Goal: Information Seeking & Learning: Learn about a topic

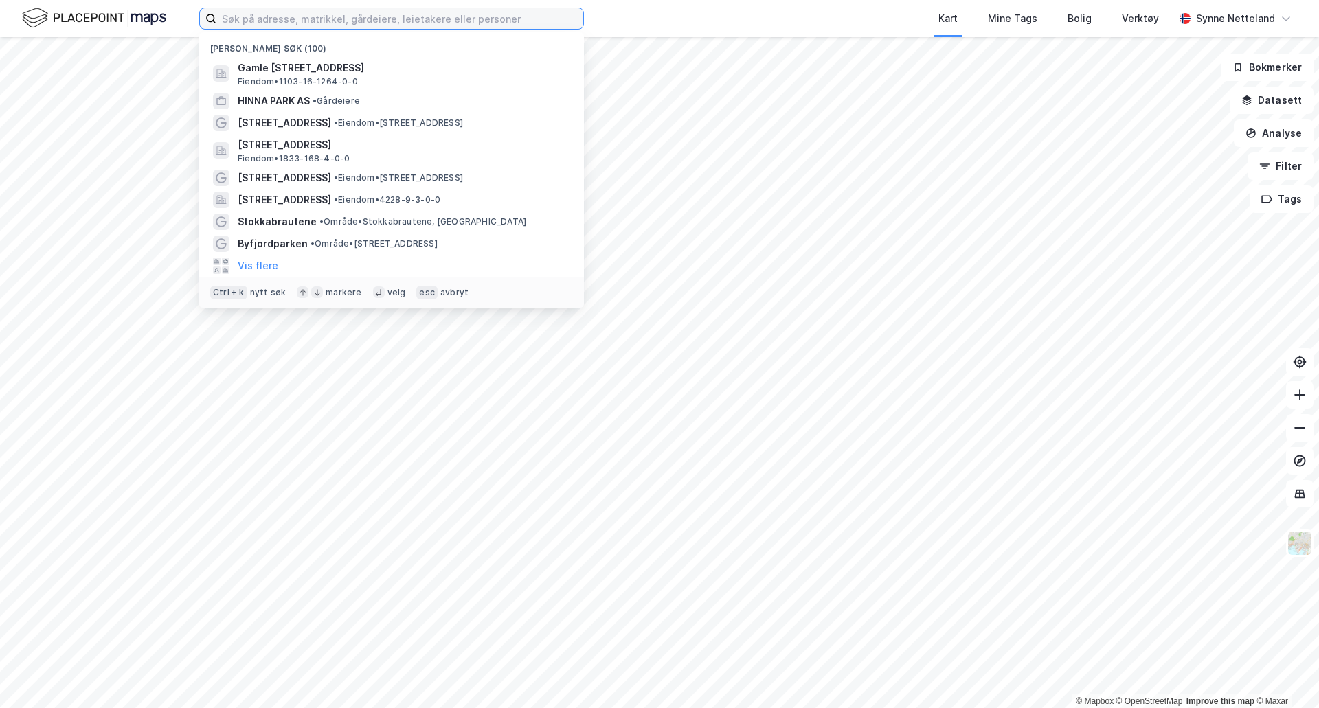
click at [302, 18] on input at bounding box center [399, 18] width 367 height 21
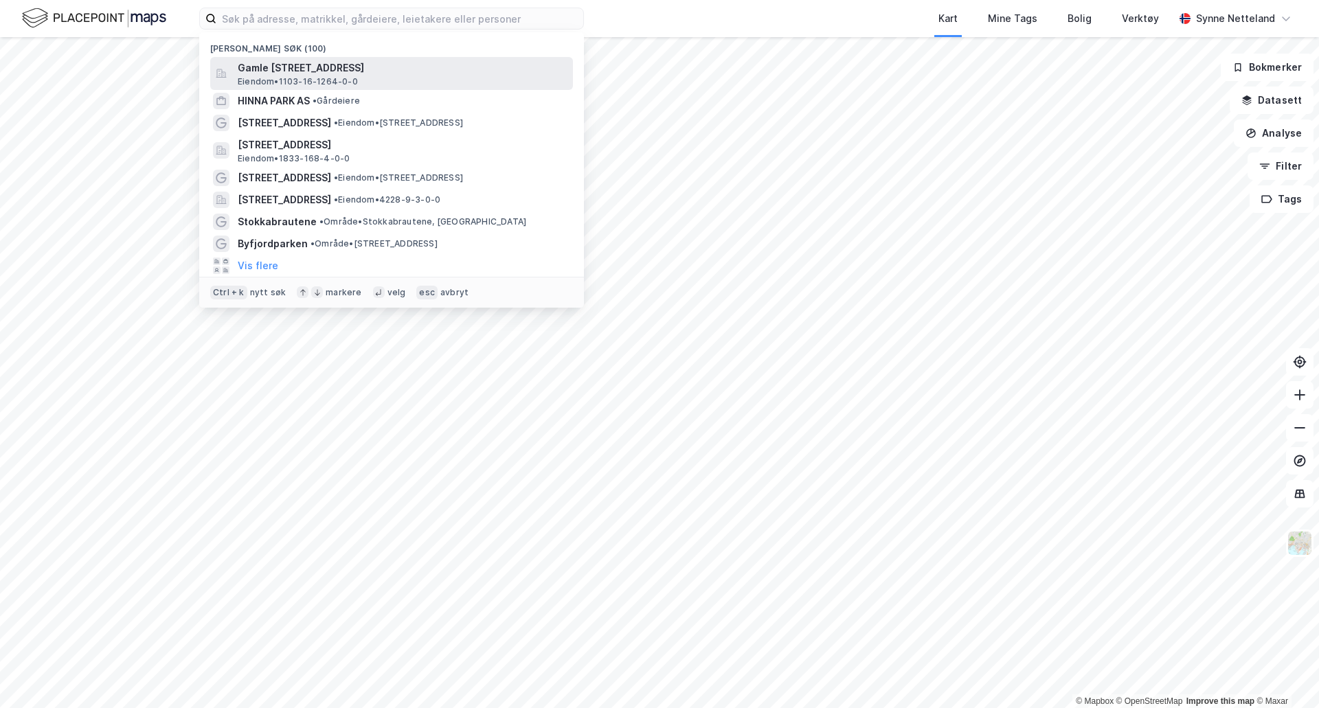
click at [365, 86] on div "Gamle Jåttåvågen 3, 4020, STAVANGER, STAVANGER Eiendom • 1103-16-1264-0-0" at bounding box center [404, 73] width 332 height 27
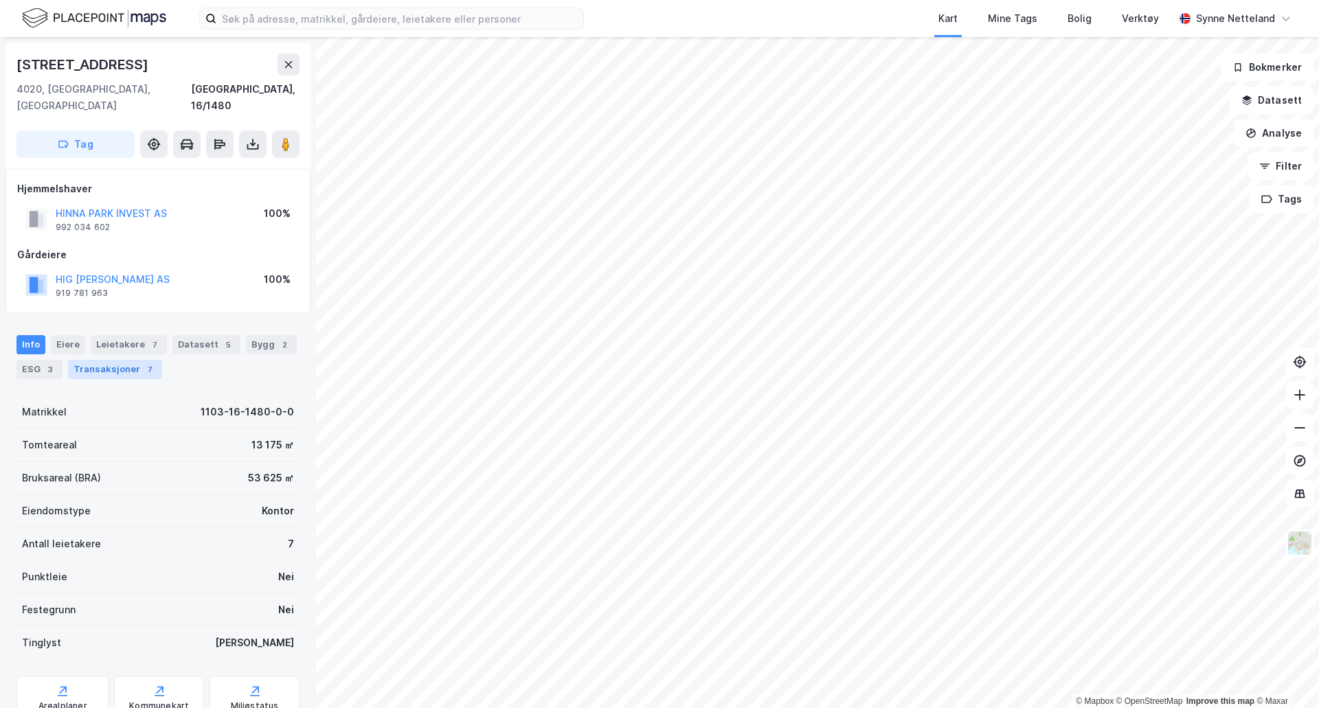
click at [98, 362] on div "Transaksjoner 7" at bounding box center [115, 369] width 94 height 19
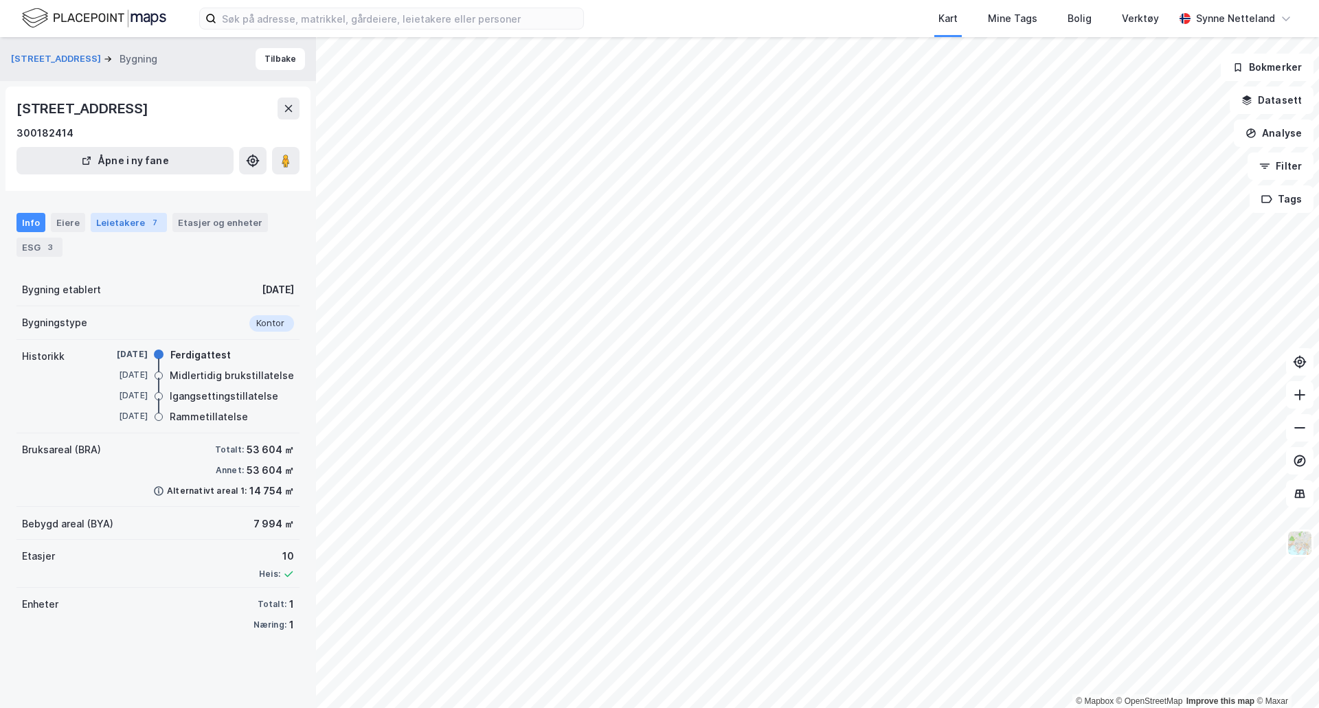
click at [117, 225] on div "Leietakere 7" at bounding box center [129, 222] width 76 height 19
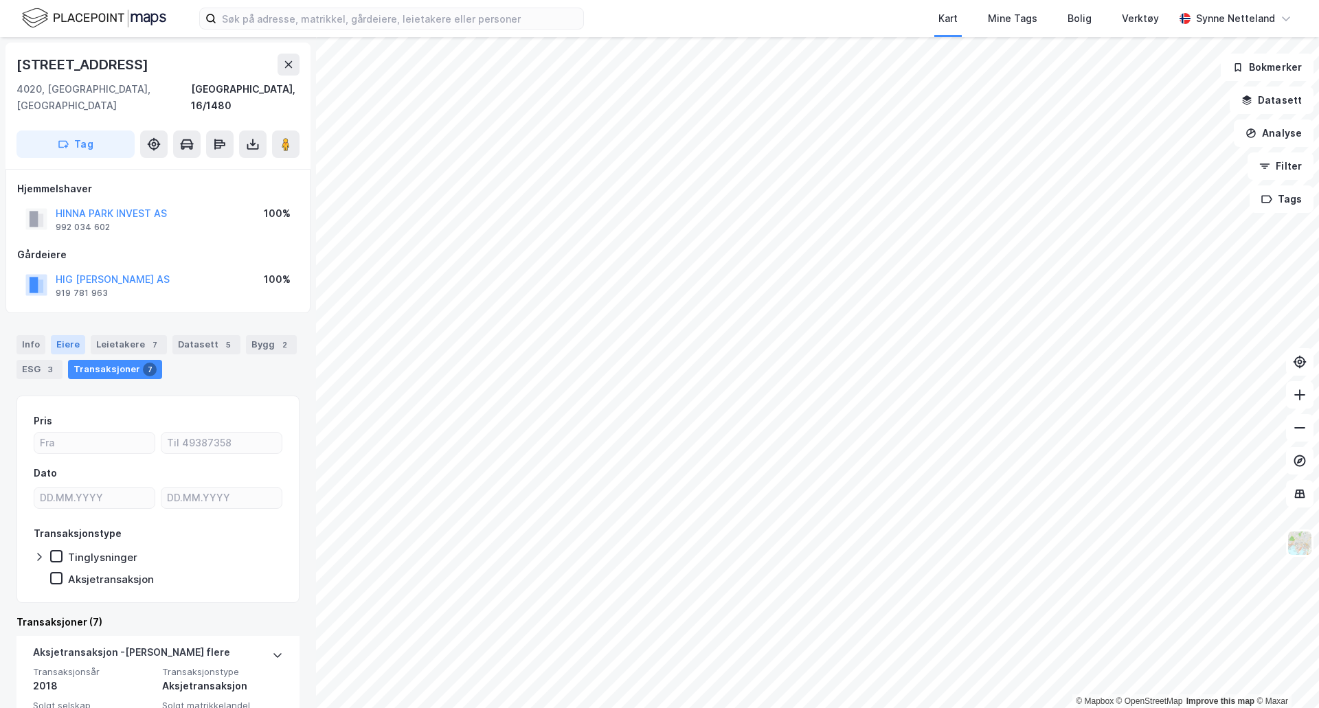
click at [64, 335] on div "Eiere" at bounding box center [68, 344] width 34 height 19
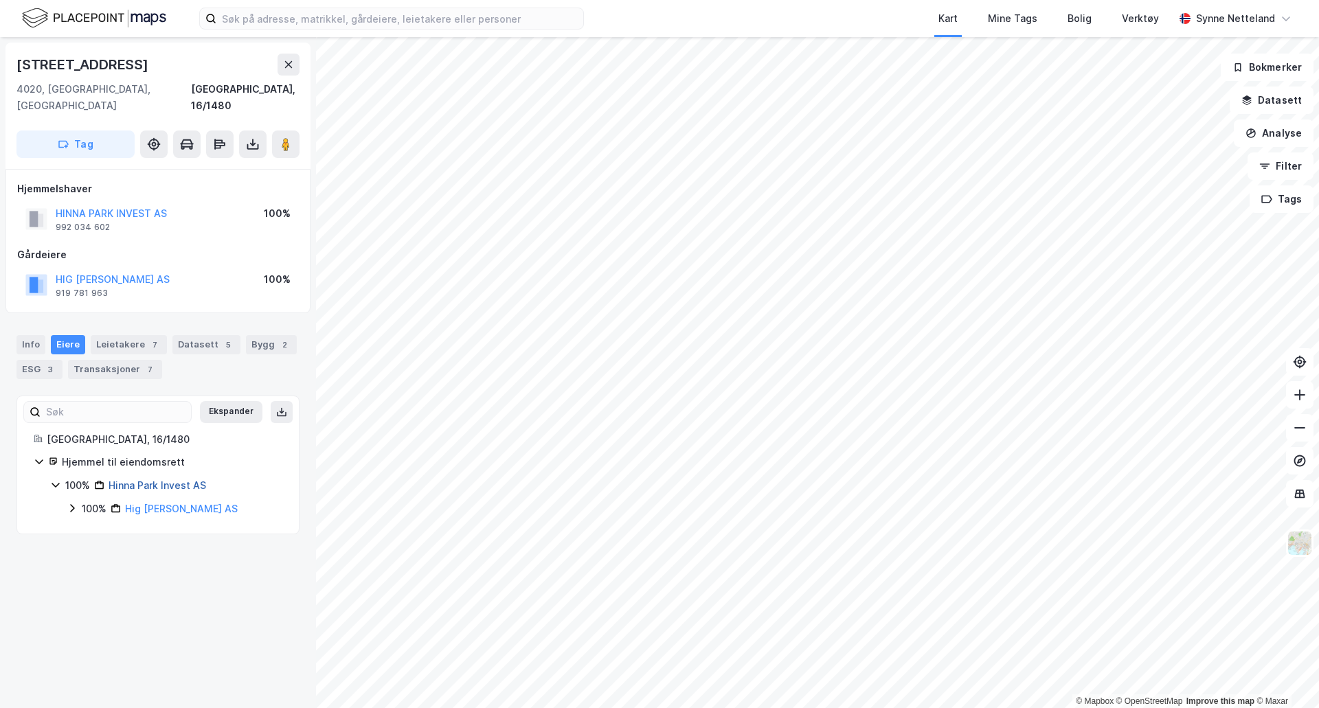
click at [181, 479] on link "Hinna Park Invest AS" at bounding box center [158, 485] width 98 height 12
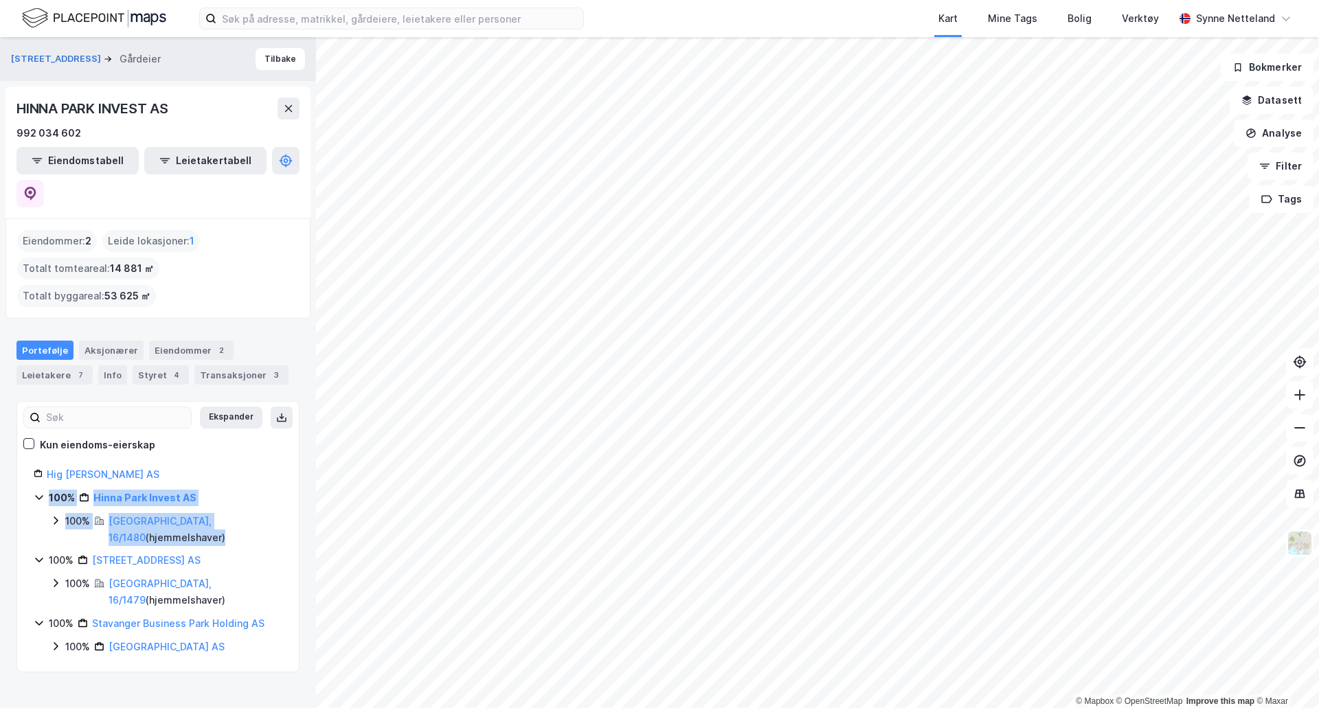
drag, startPoint x: 243, startPoint y: 475, endPoint x: 27, endPoint y: 448, distance: 218.1
click at [27, 466] on div "Hig Petro II AS 100% Hinna Park Invest AS 100% Stavanger, 16/1480 ( hjemmelshav…" at bounding box center [158, 560] width 282 height 189
click at [257, 490] on div "100% Hinna Park Invest AS" at bounding box center [166, 498] width 234 height 16
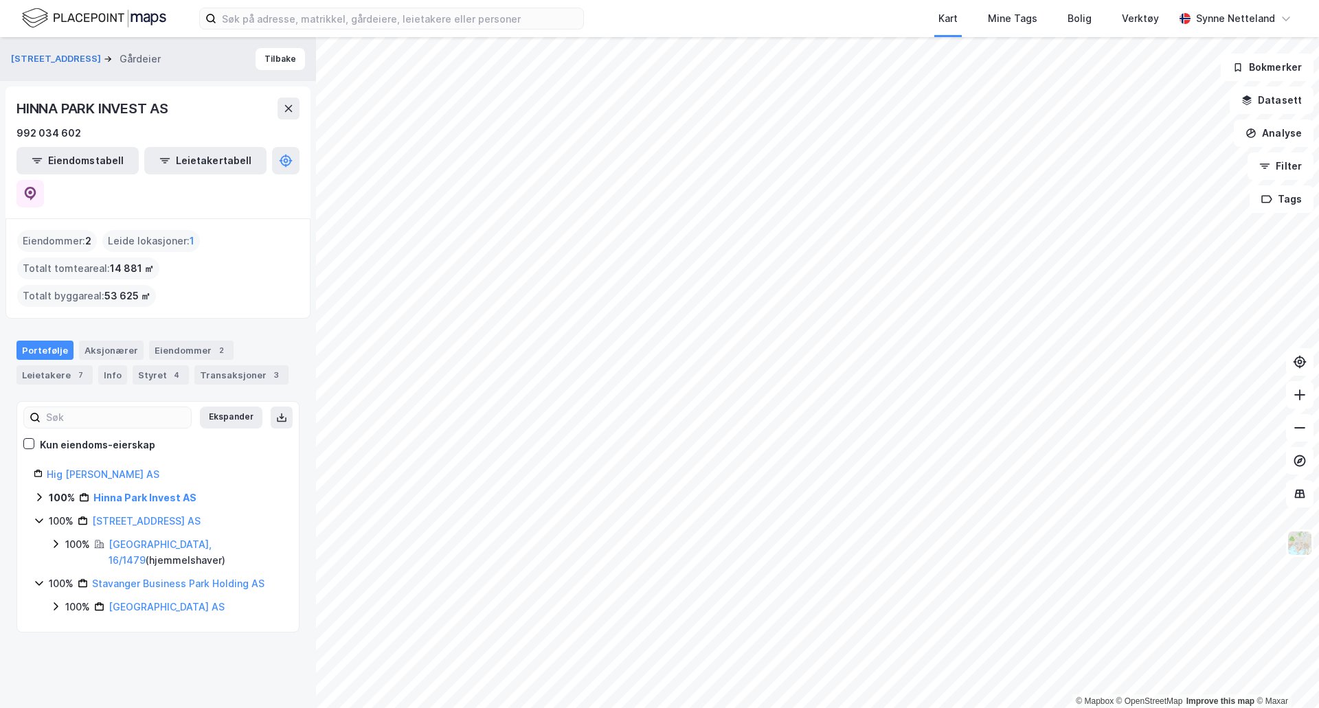
click at [158, 669] on div "Jåttåvågveien 10 Gårdeier Tilbake HINNA PARK INVEST AS 992 034 602 Eiendomstabe…" at bounding box center [158, 372] width 316 height 671
click at [56, 365] on div "Leietakere 7" at bounding box center [54, 374] width 76 height 19
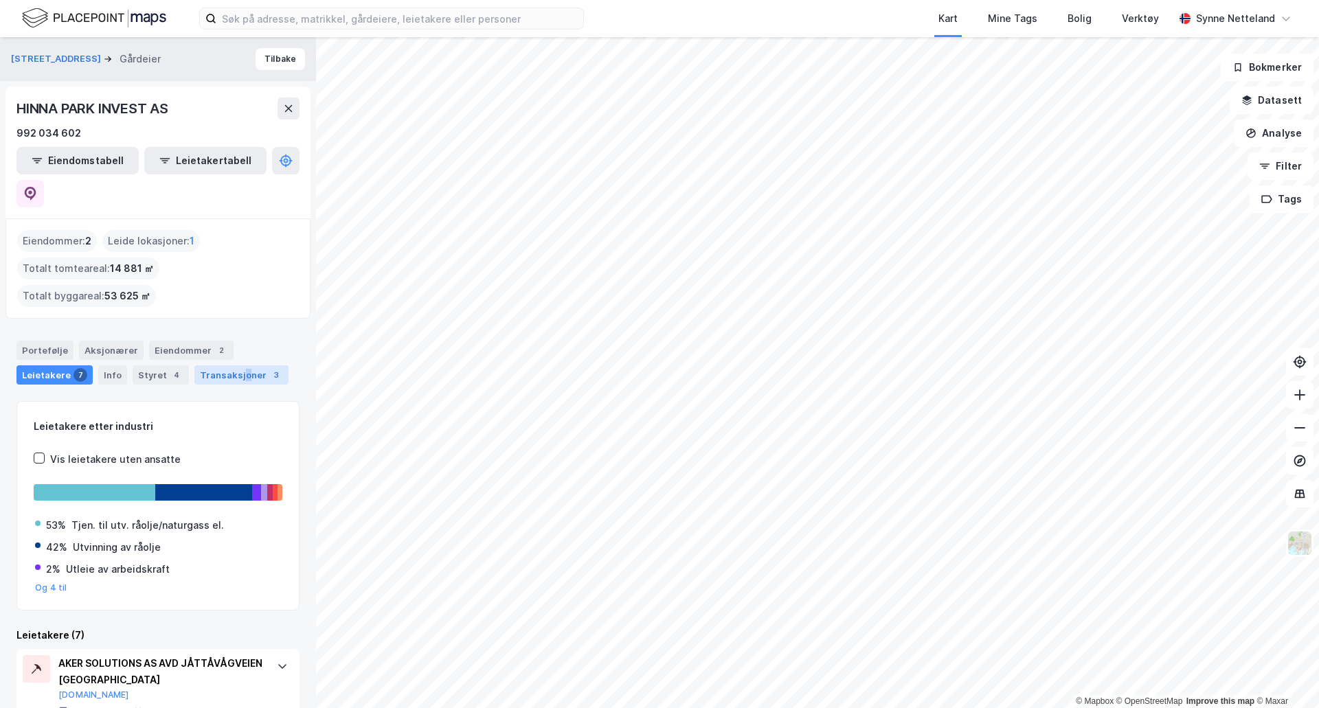
click at [240, 365] on div "Transaksjoner 3" at bounding box center [241, 374] width 94 height 19
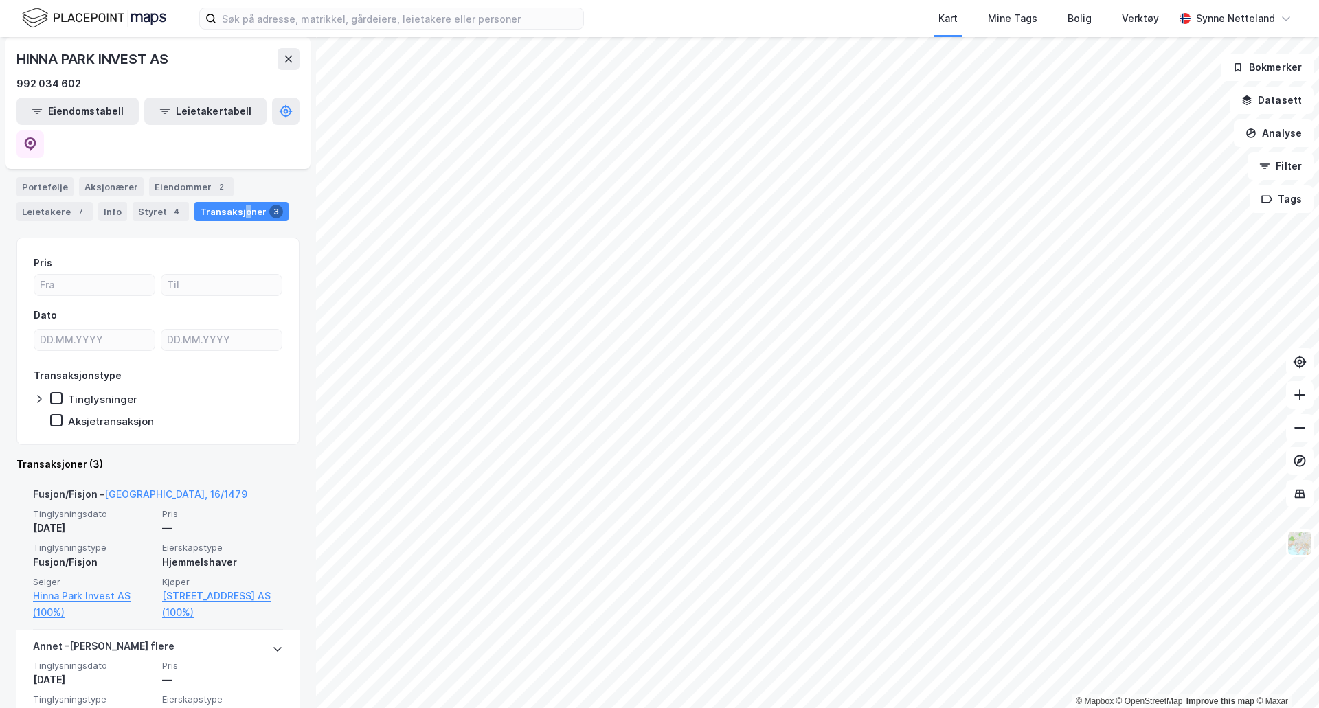
scroll to position [275, 0]
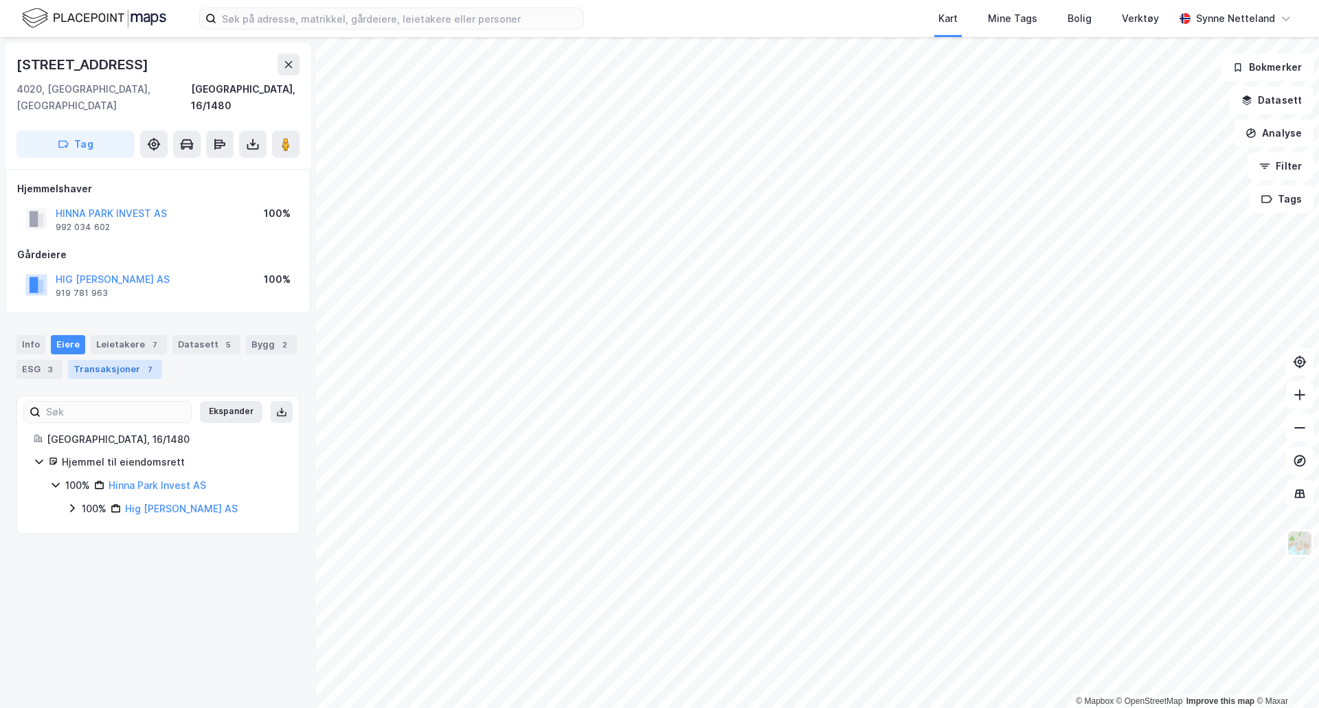
click at [151, 360] on div "Transaksjoner 7" at bounding box center [115, 369] width 94 height 19
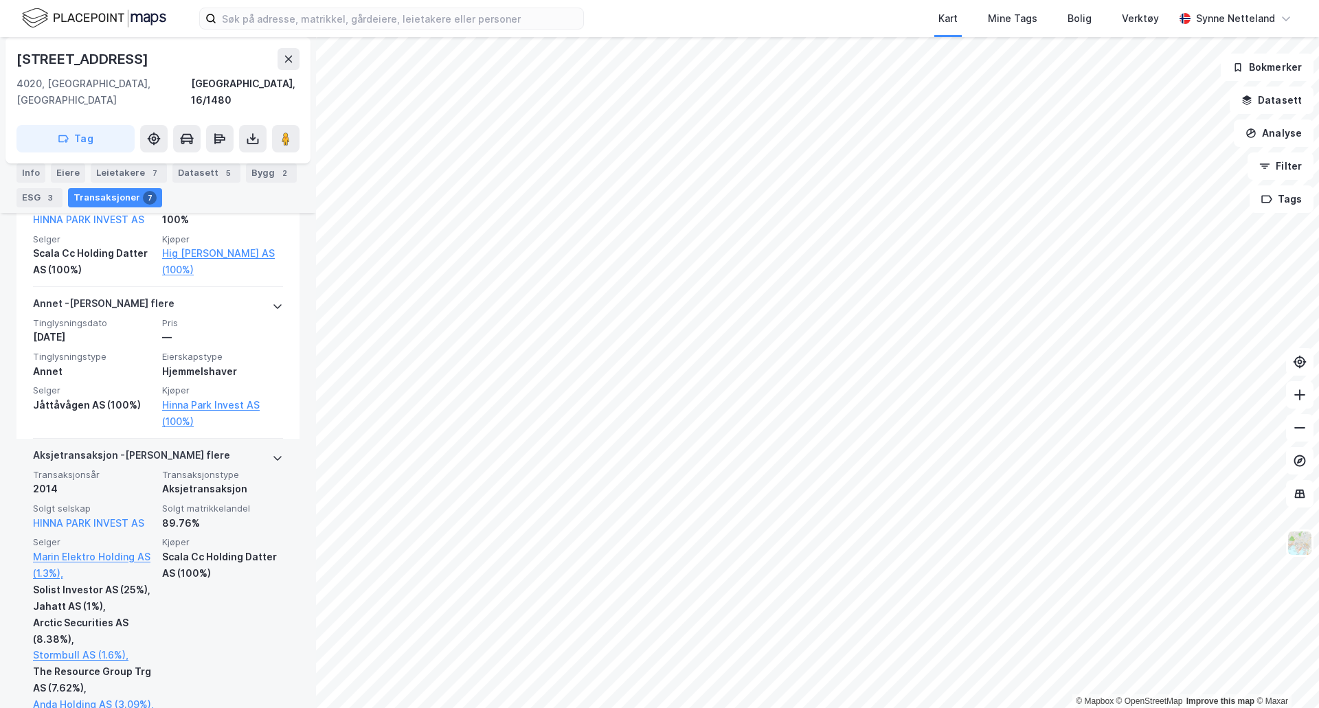
scroll to position [481, 0]
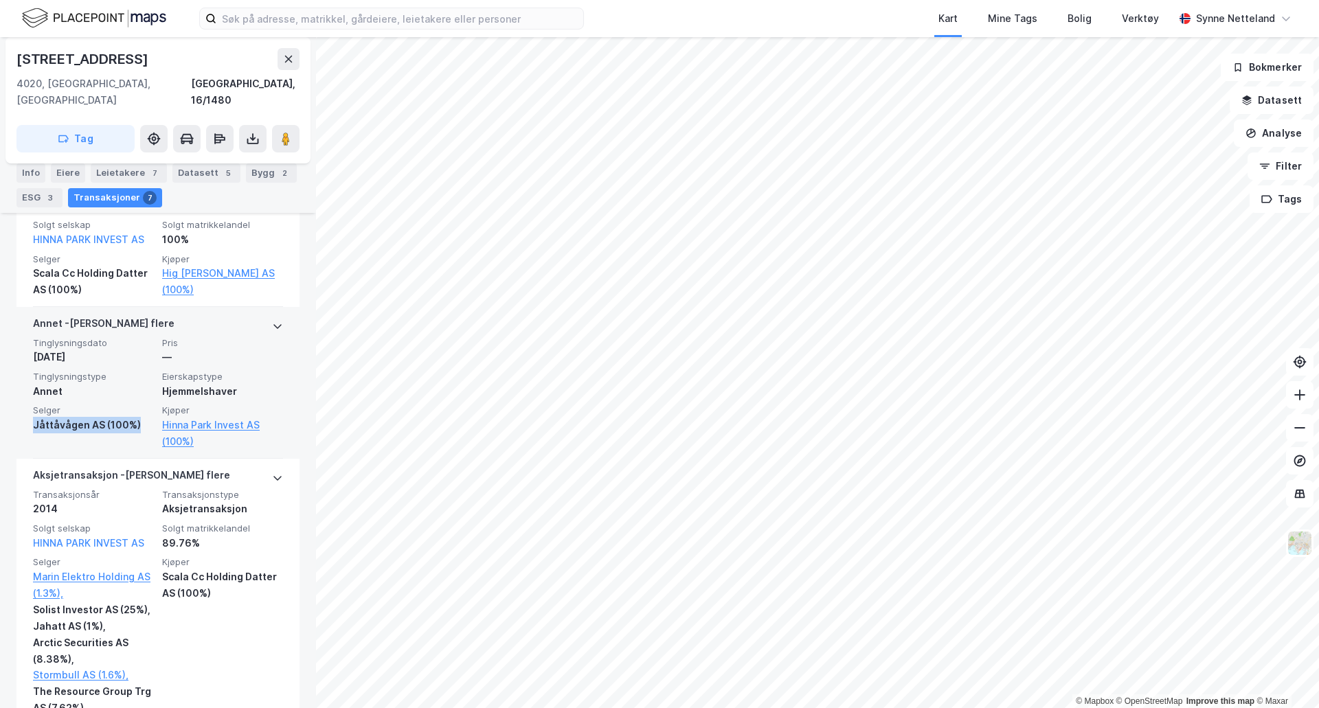
drag, startPoint x: 25, startPoint y: 414, endPoint x: 139, endPoint y: 418, distance: 113.4
click at [139, 418] on div "Annet - Gjelder flere Tinglysningsdato 1. nov. 2018 Pris — Tinglysningstype Ann…" at bounding box center [157, 383] width 283 height 152
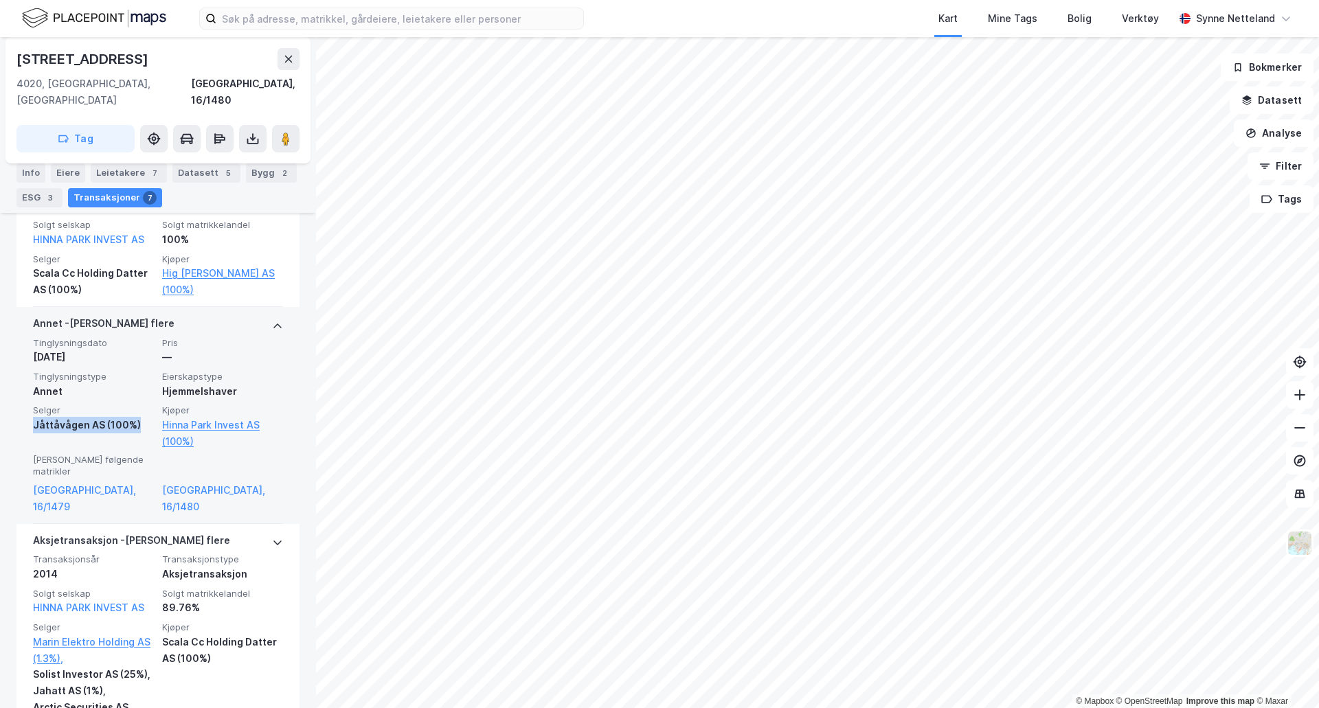
click at [68, 417] on div "Jåttåvågen AS (100%)" at bounding box center [93, 425] width 121 height 16
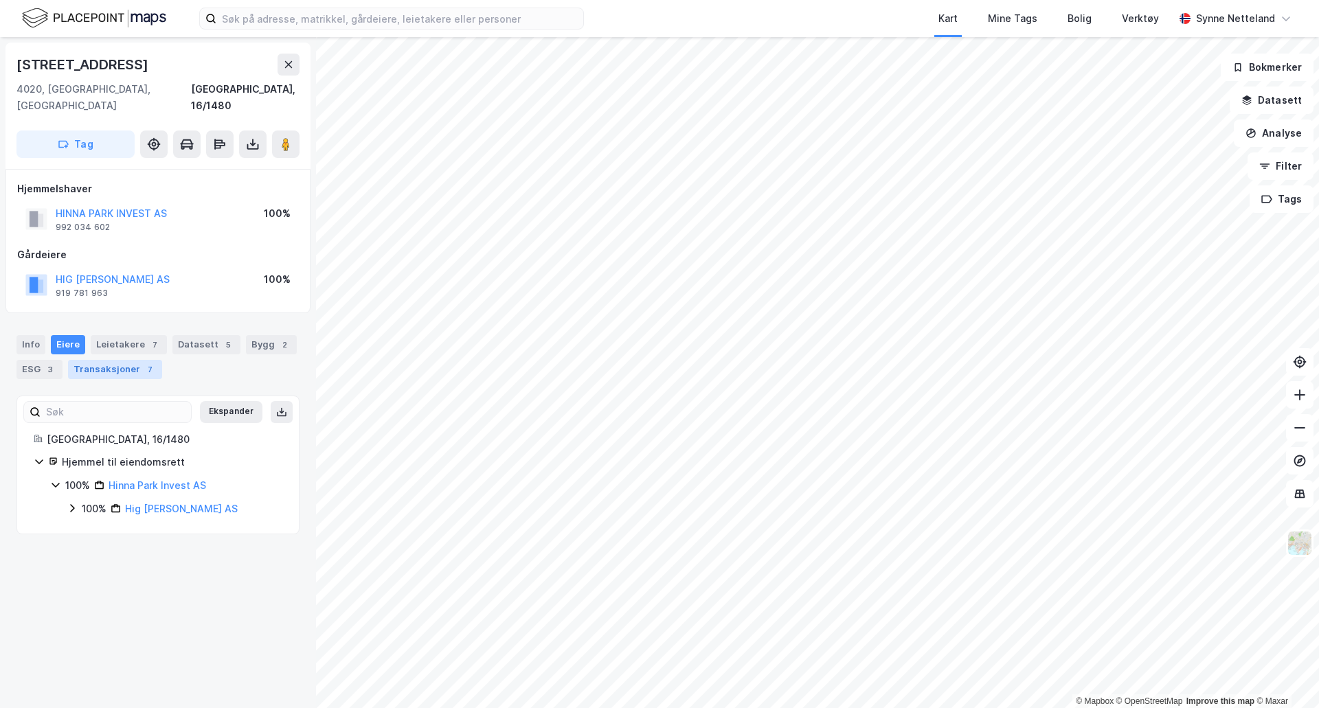
click at [143, 363] on div "7" at bounding box center [150, 370] width 14 height 14
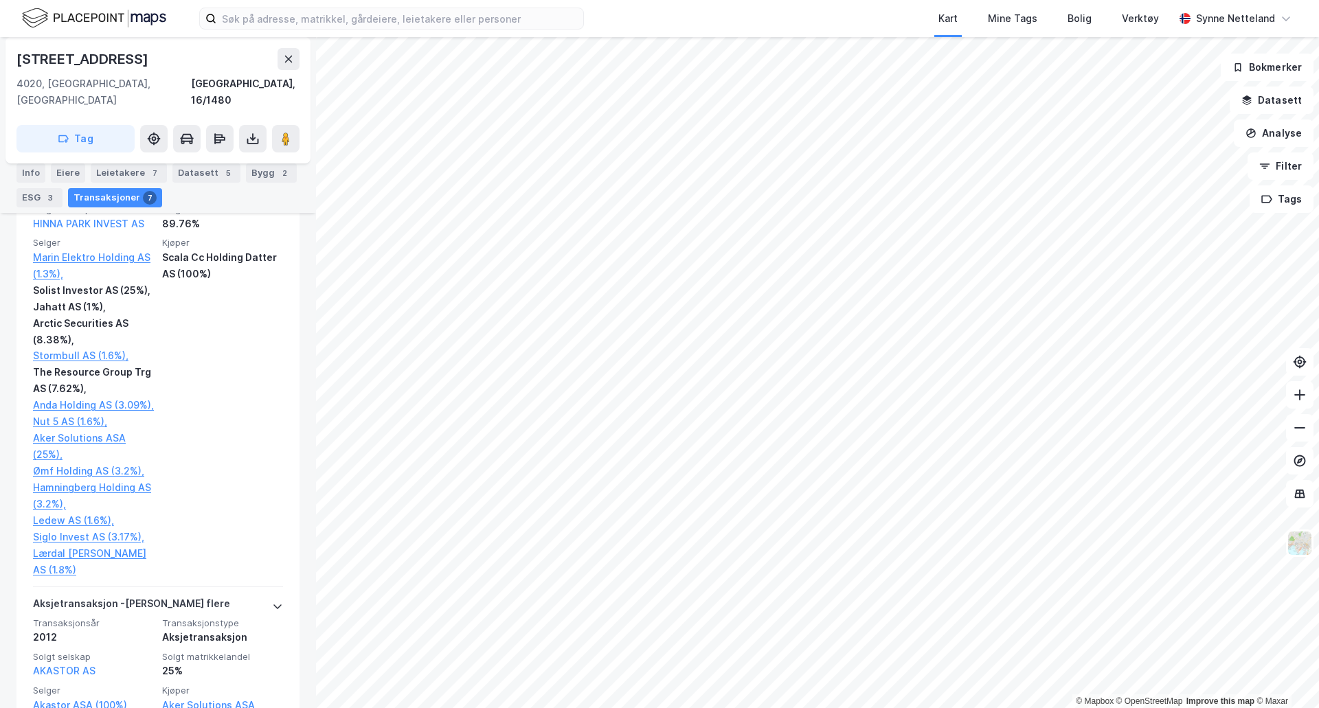
scroll to position [687, 0]
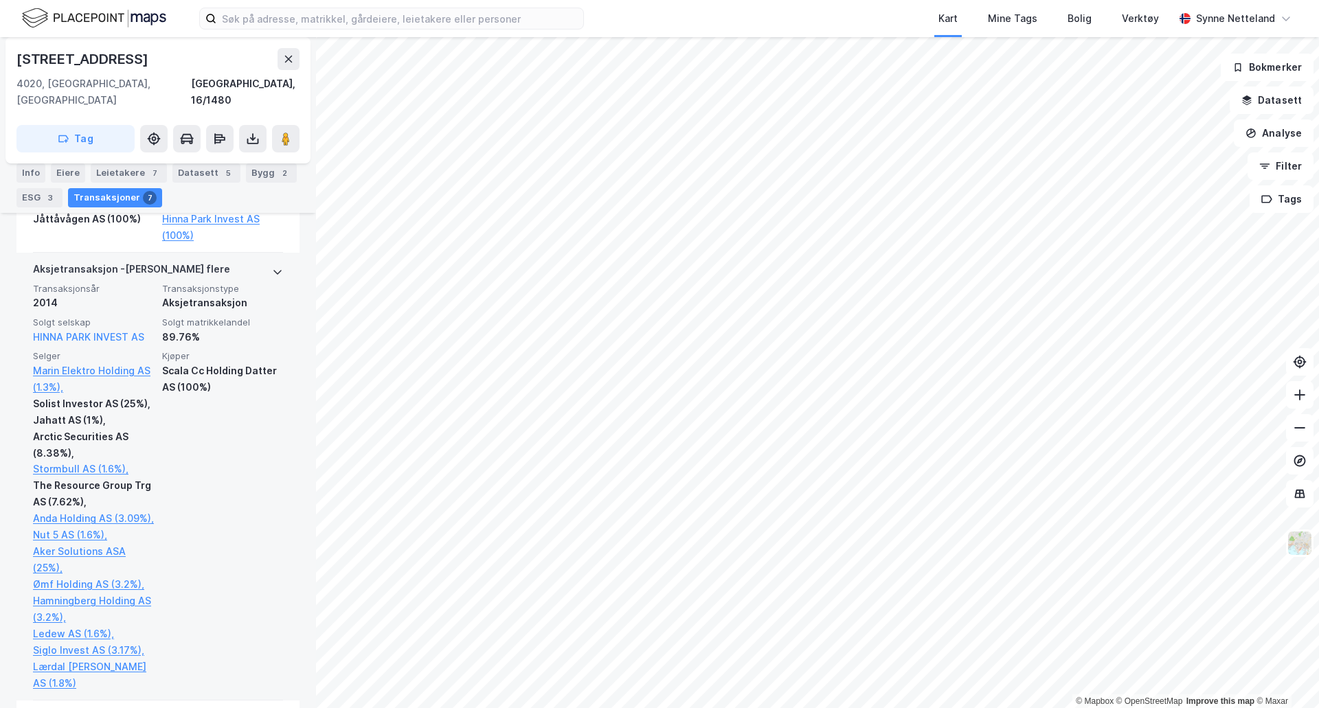
click at [251, 399] on div "Kjøper Scala Cc Holding Datter AS (100%)" at bounding box center [222, 520] width 121 height 341
drag, startPoint x: 232, startPoint y: 376, endPoint x: 159, endPoint y: 354, distance: 76.7
click at [162, 363] on div "Scala Cc Holding Datter AS (100%)" at bounding box center [222, 379] width 121 height 33
click at [242, 369] on div "Scala Cc Holding Datter AS (100%)" at bounding box center [222, 379] width 121 height 33
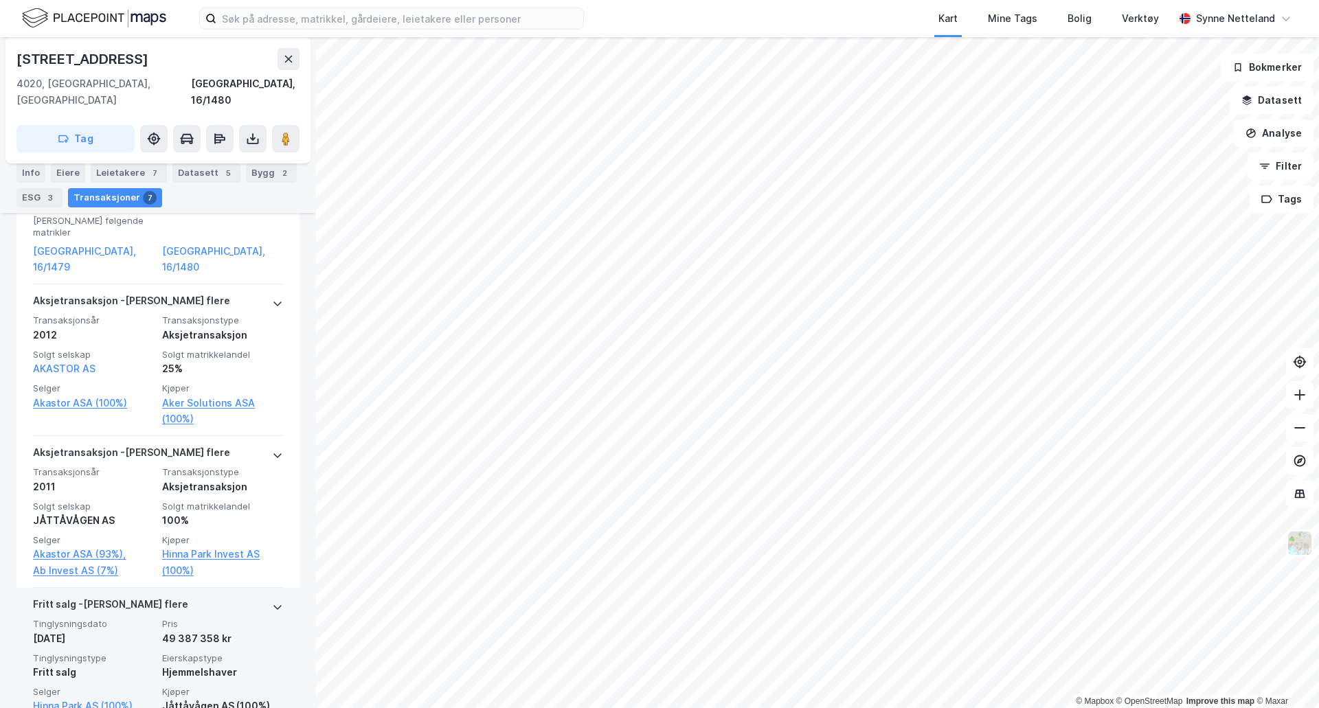
scroll to position [1289, 0]
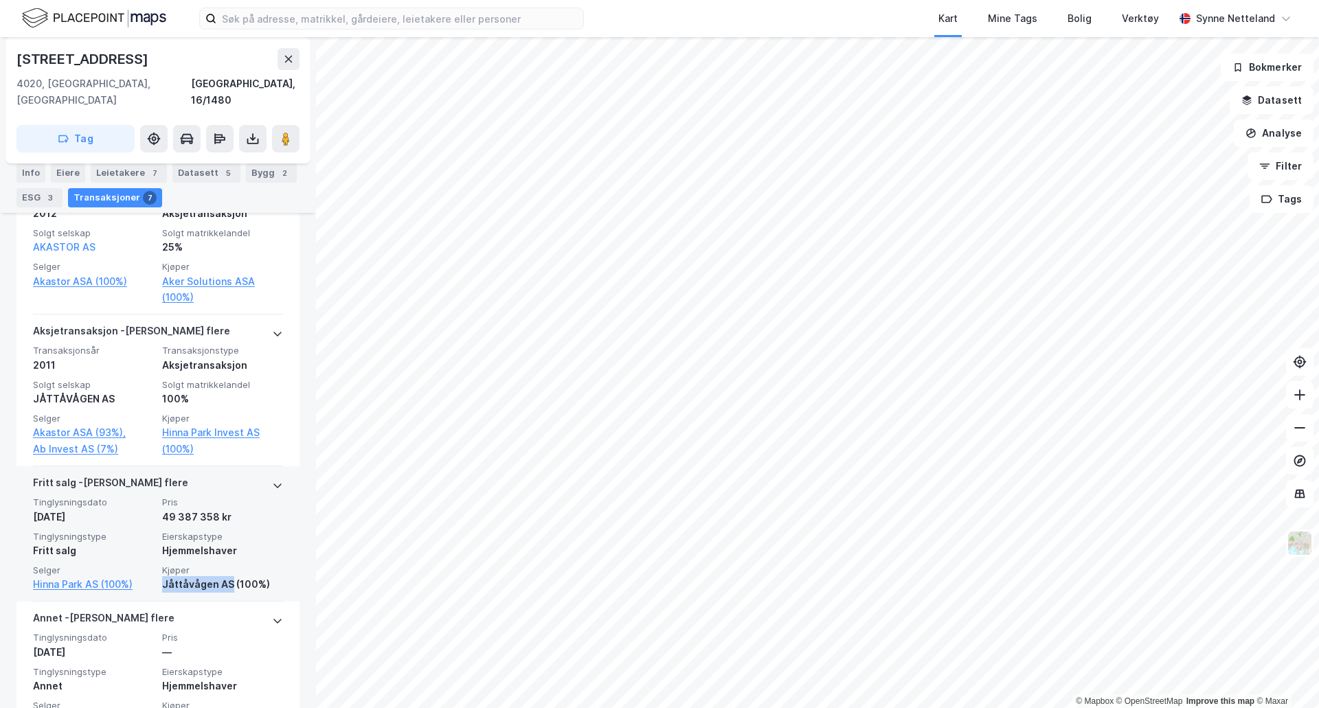
drag, startPoint x: 155, startPoint y: 537, endPoint x: 225, endPoint y: 541, distance: 70.2
click at [225, 541] on div "Tinglysningsdato [DATE] Pris 49 387 358 kr Tinglysningstype Fritt salg Eierskap…" at bounding box center [158, 545] width 250 height 96
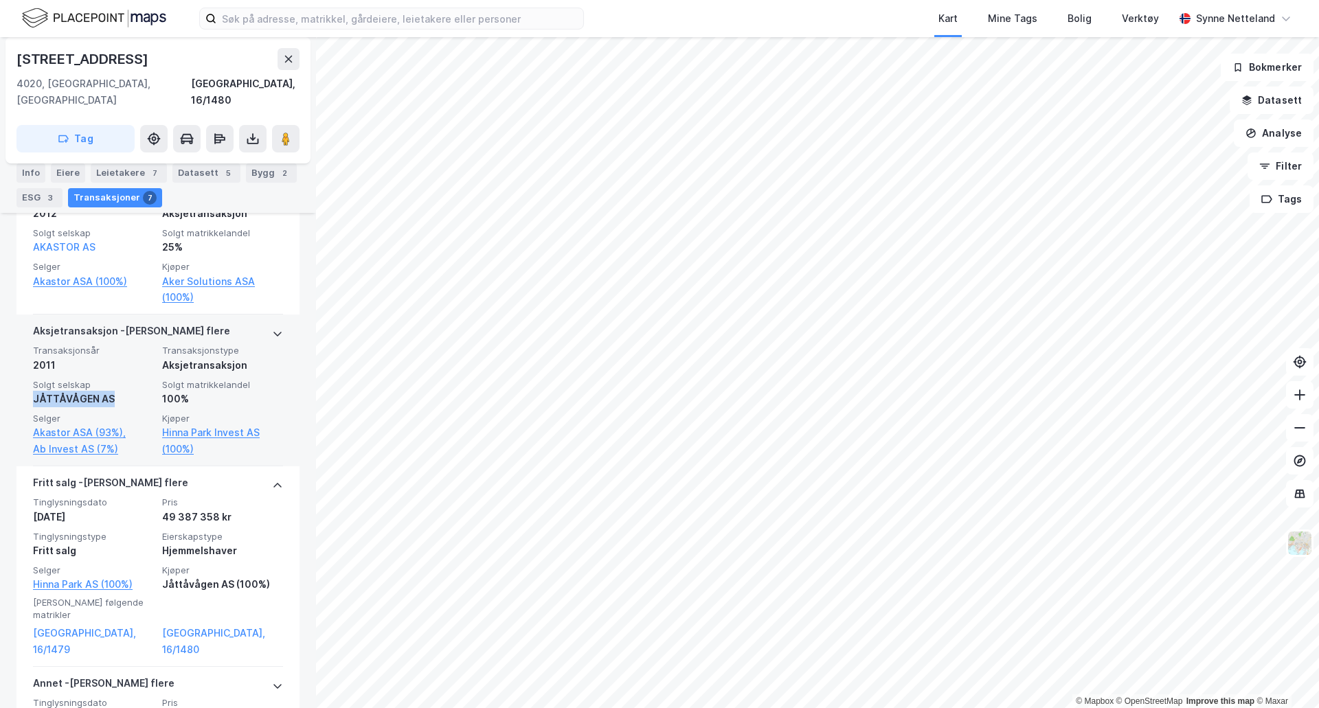
drag, startPoint x: 115, startPoint y: 352, endPoint x: 28, endPoint y: 348, distance: 86.7
click at [28, 348] on div "Aksjetransaksjon - Gjelder flere Transaksjonsår 2011 Transaksjonstype Aksjetran…" at bounding box center [157, 391] width 283 height 152
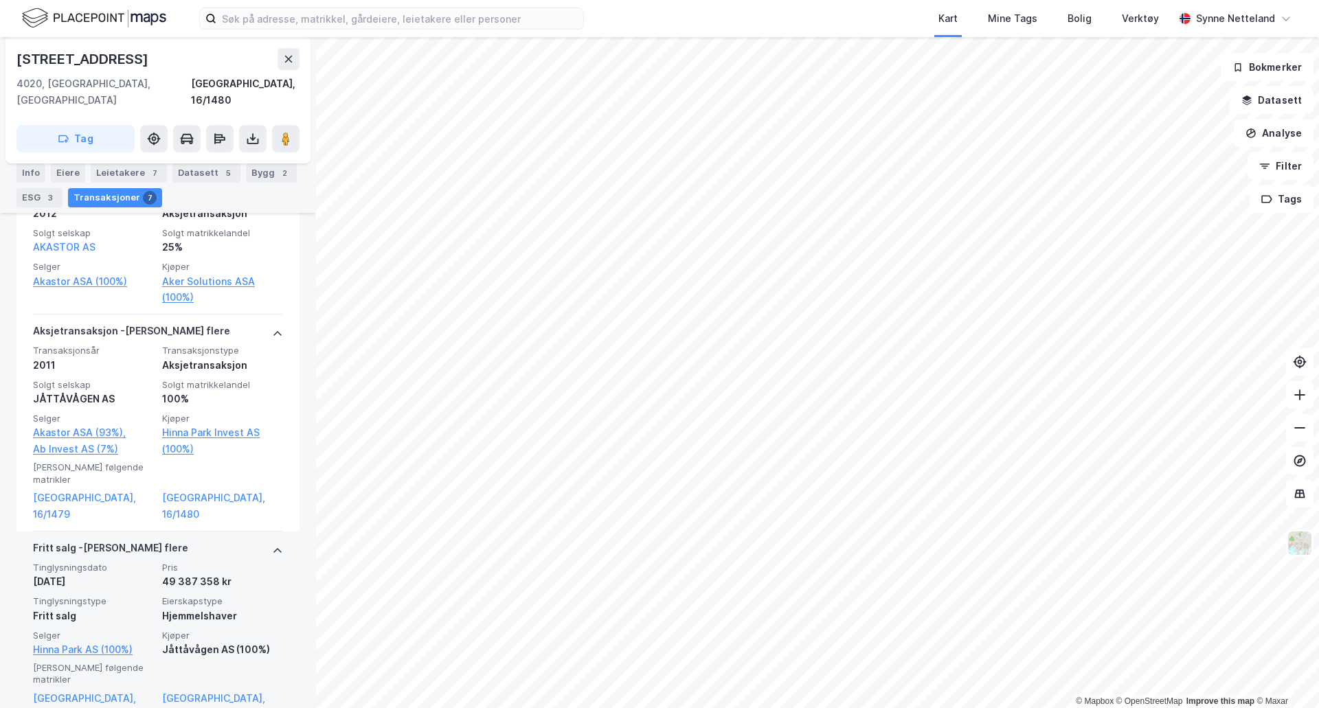
click at [259, 574] on div "49 387 358 kr" at bounding box center [222, 582] width 121 height 16
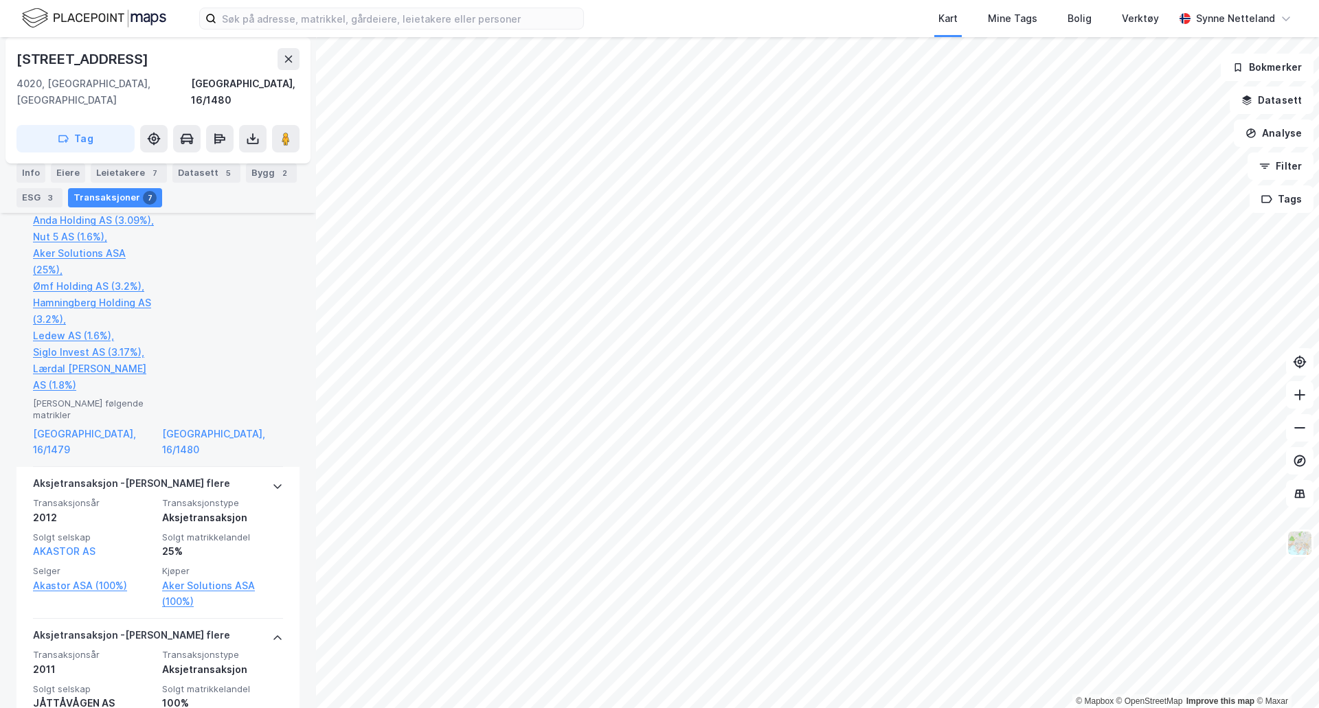
scroll to position [982, 0]
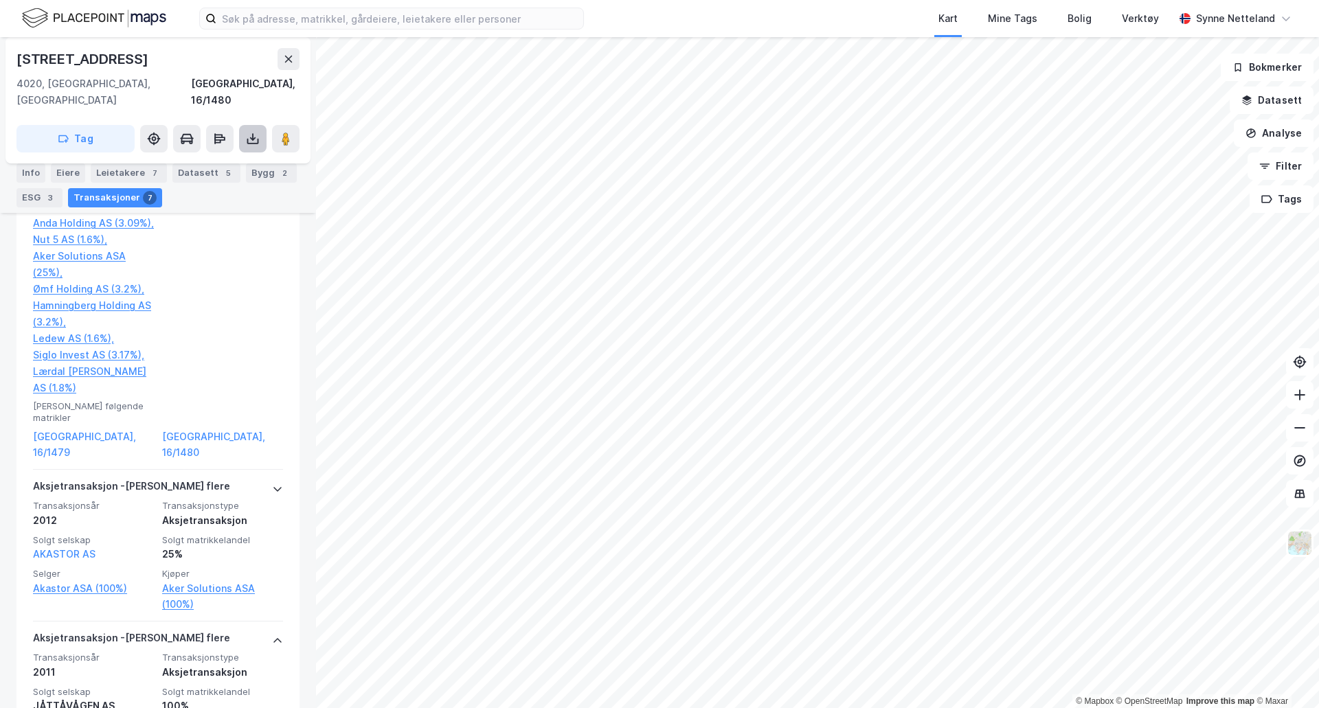
click at [251, 137] on icon at bounding box center [252, 138] width 5 height 3
click at [237, 155] on div "Last ned grunnbok" at bounding box center [193, 166] width 146 height 22
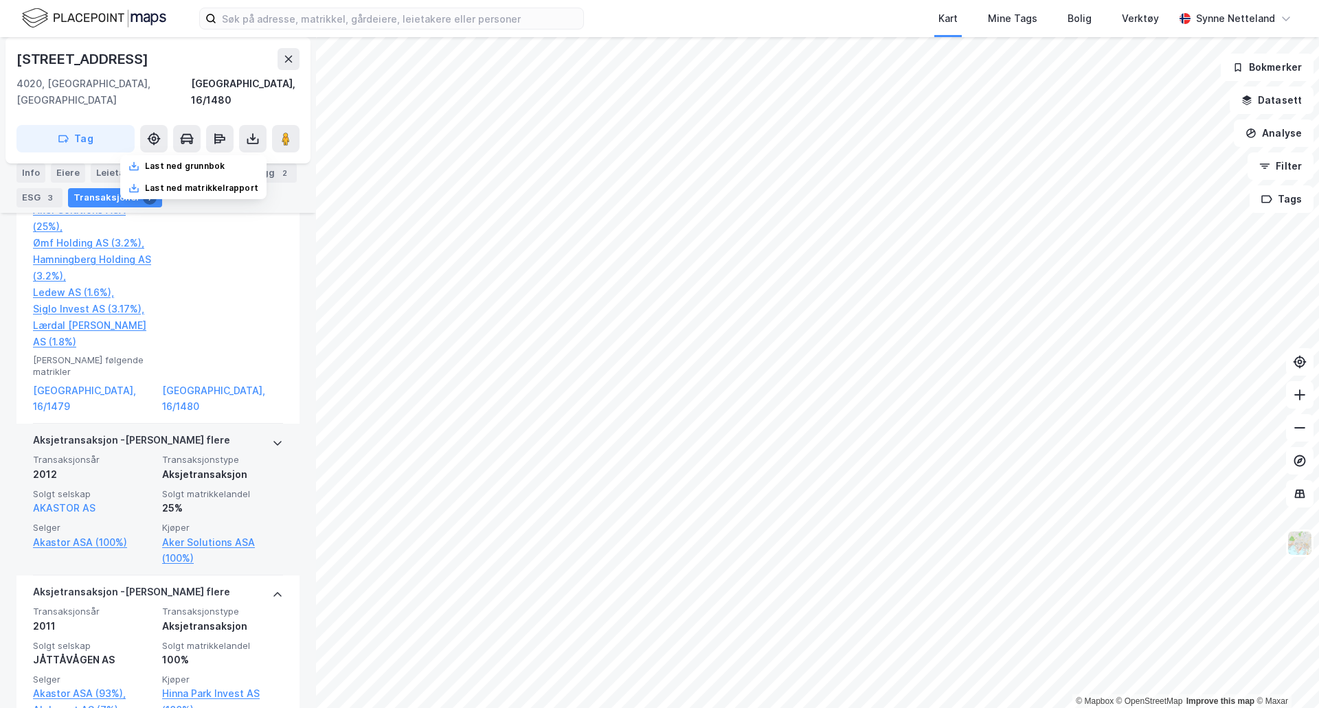
scroll to position [1051, 0]
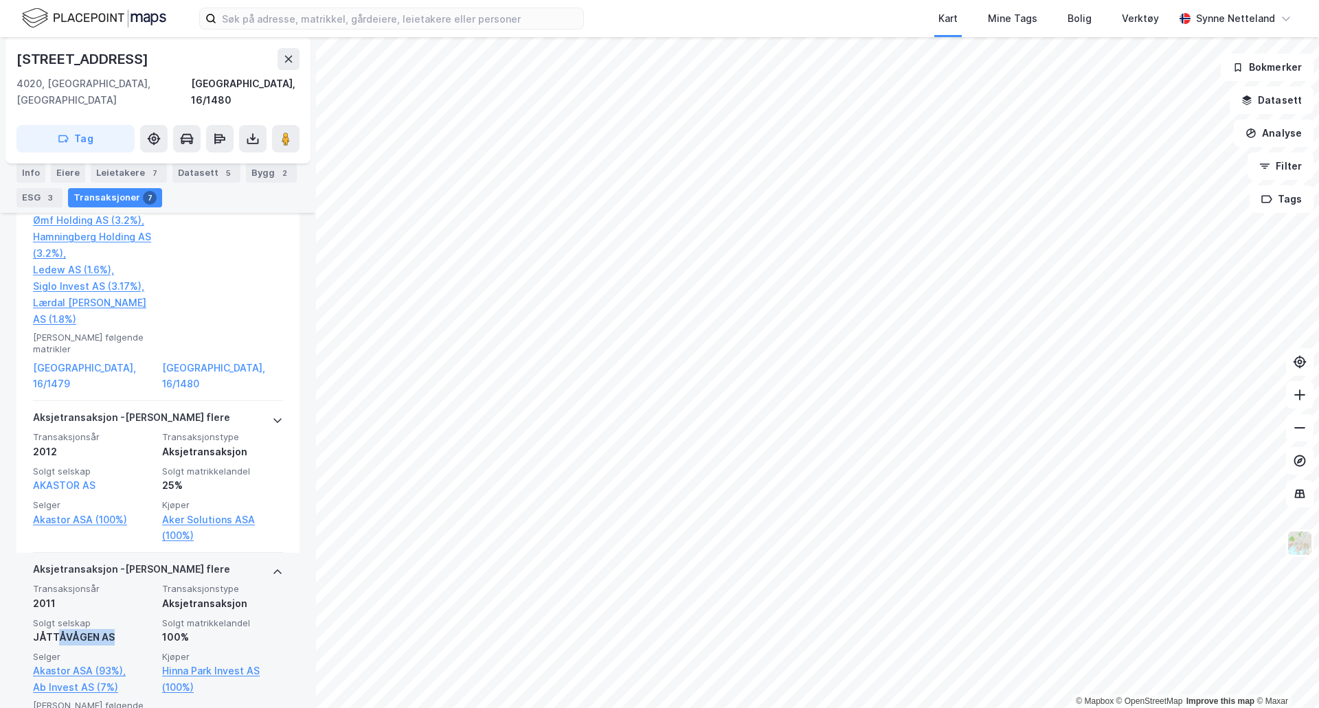
drag, startPoint x: 113, startPoint y: 594, endPoint x: 56, endPoint y: 587, distance: 57.4
click at [56, 629] on div "JÅTTÅVÅGEN AS" at bounding box center [93, 637] width 121 height 16
click at [223, 596] on div "Aksjetransaksjon" at bounding box center [222, 604] width 121 height 16
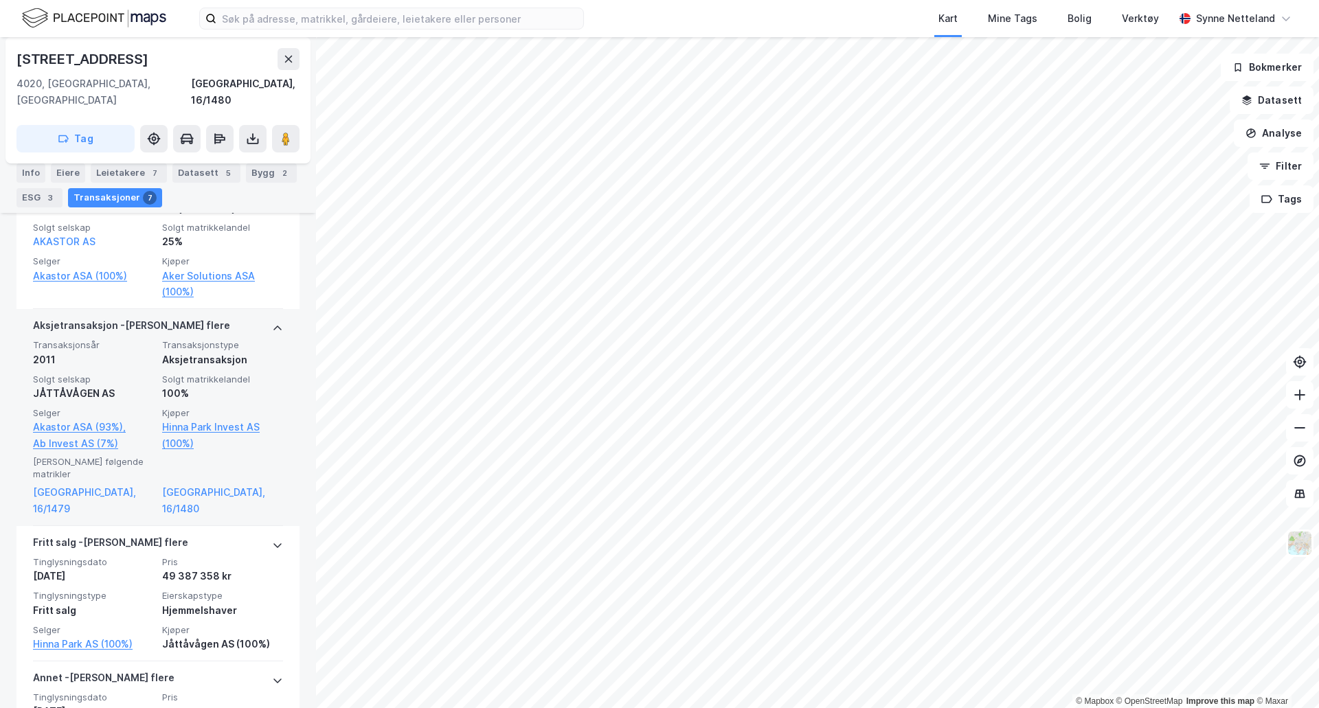
scroll to position [1326, 0]
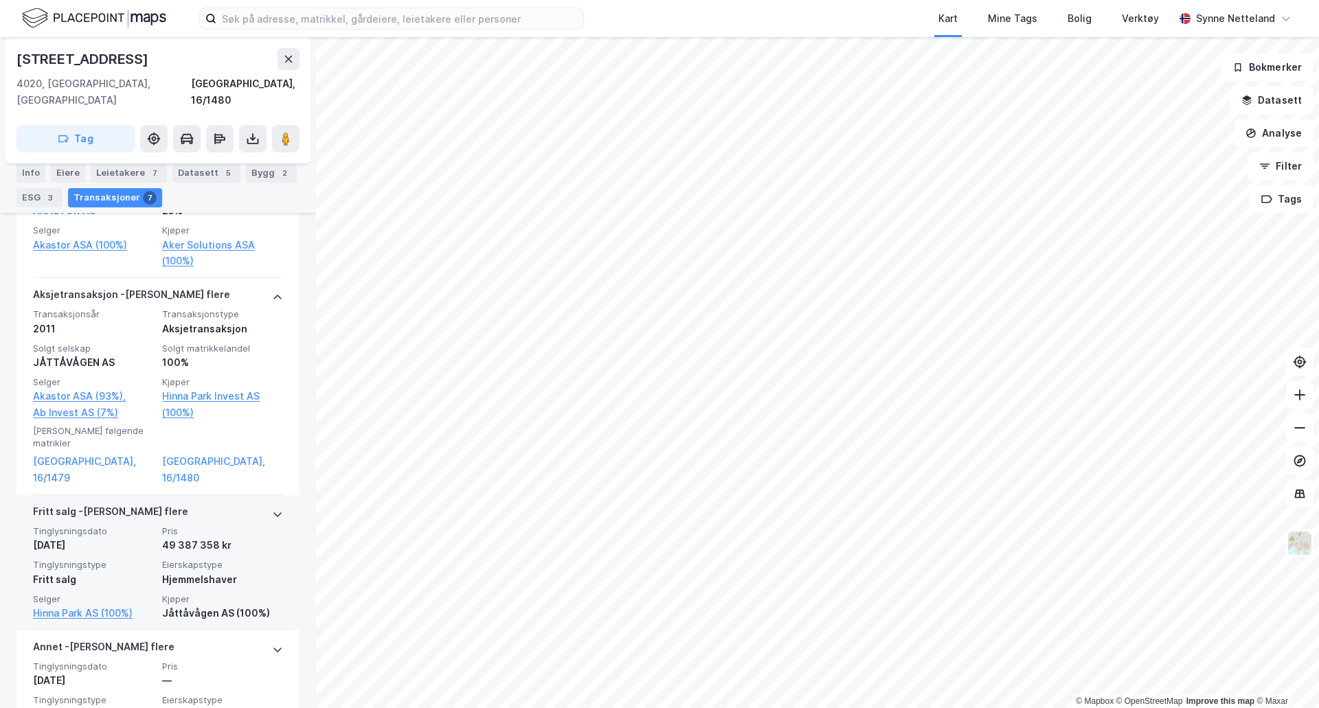
click at [227, 594] on span "Kjøper" at bounding box center [222, 600] width 121 height 12
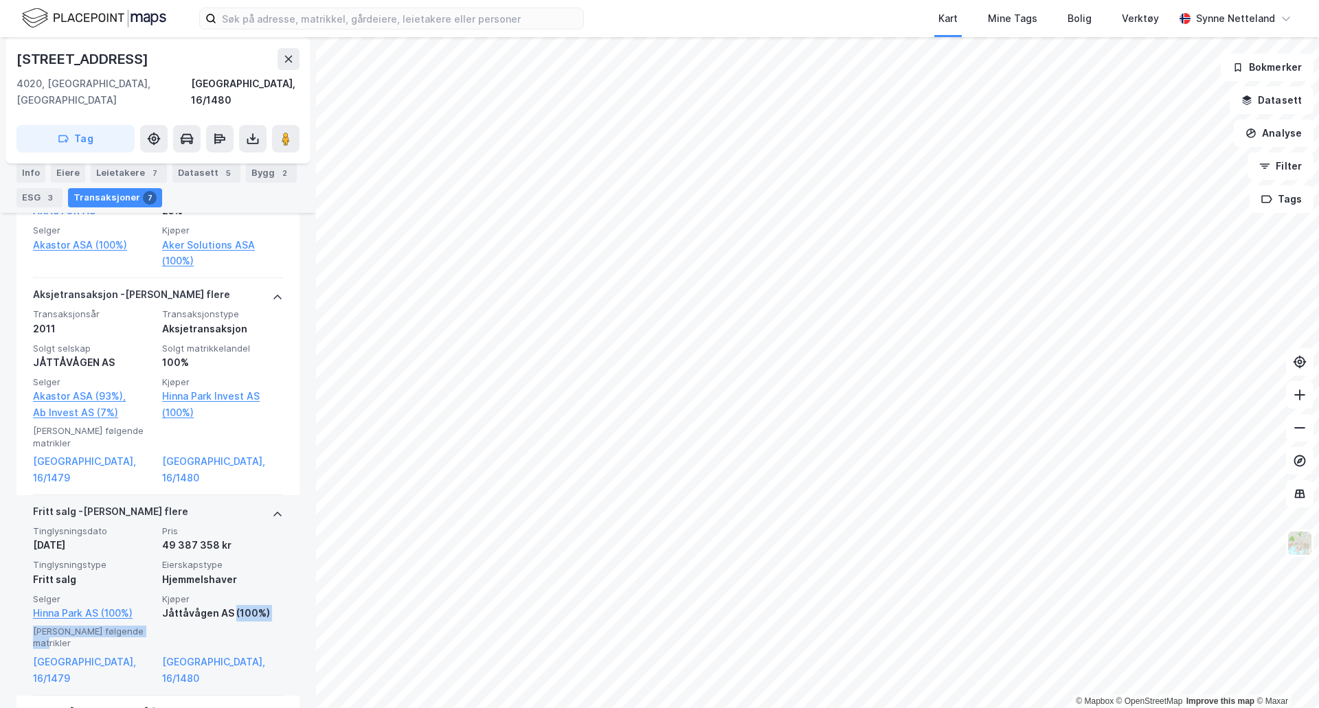
drag, startPoint x: 152, startPoint y: 548, endPoint x: 227, endPoint y: 543, distance: 75.8
click at [227, 543] on div "[PERSON_NAME] flere Tinglysningsdato [DATE] Pris 49 387 358 kr Tinglysningstype…" at bounding box center [158, 595] width 250 height 201
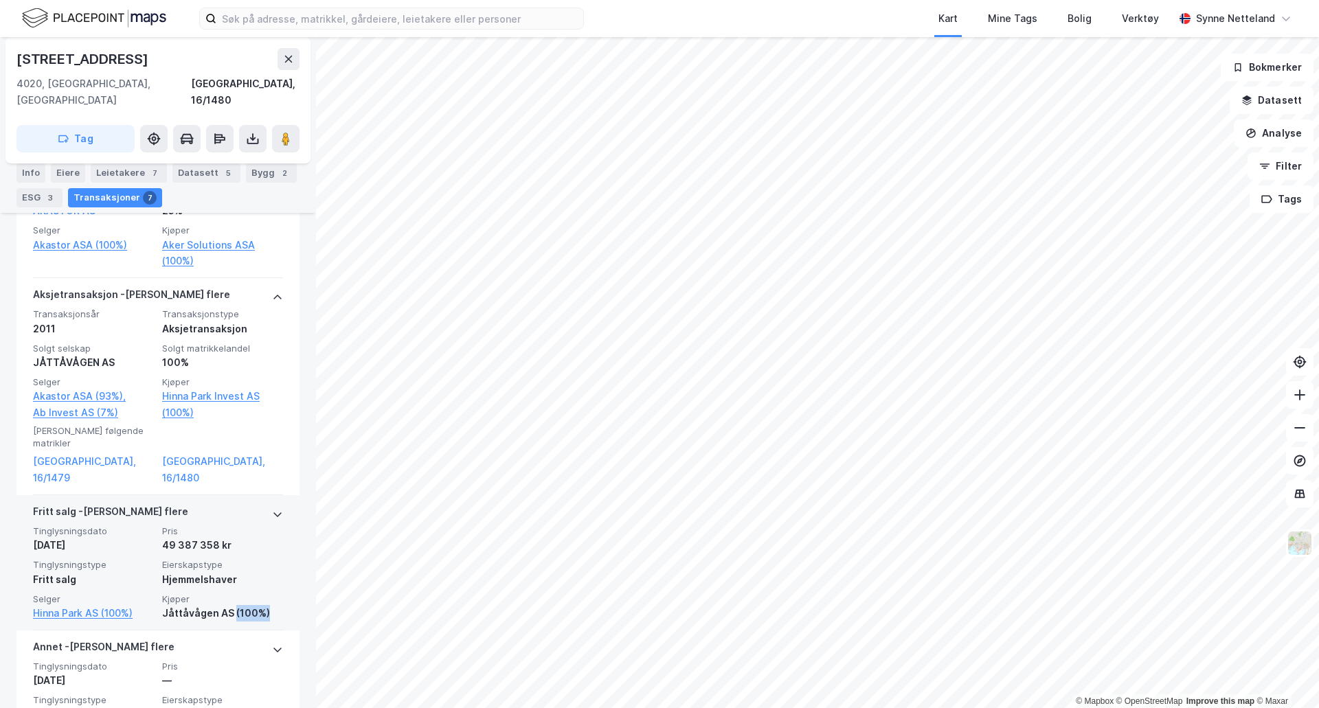
click at [227, 605] on div "Jåttåvågen AS (100%)" at bounding box center [222, 613] width 121 height 16
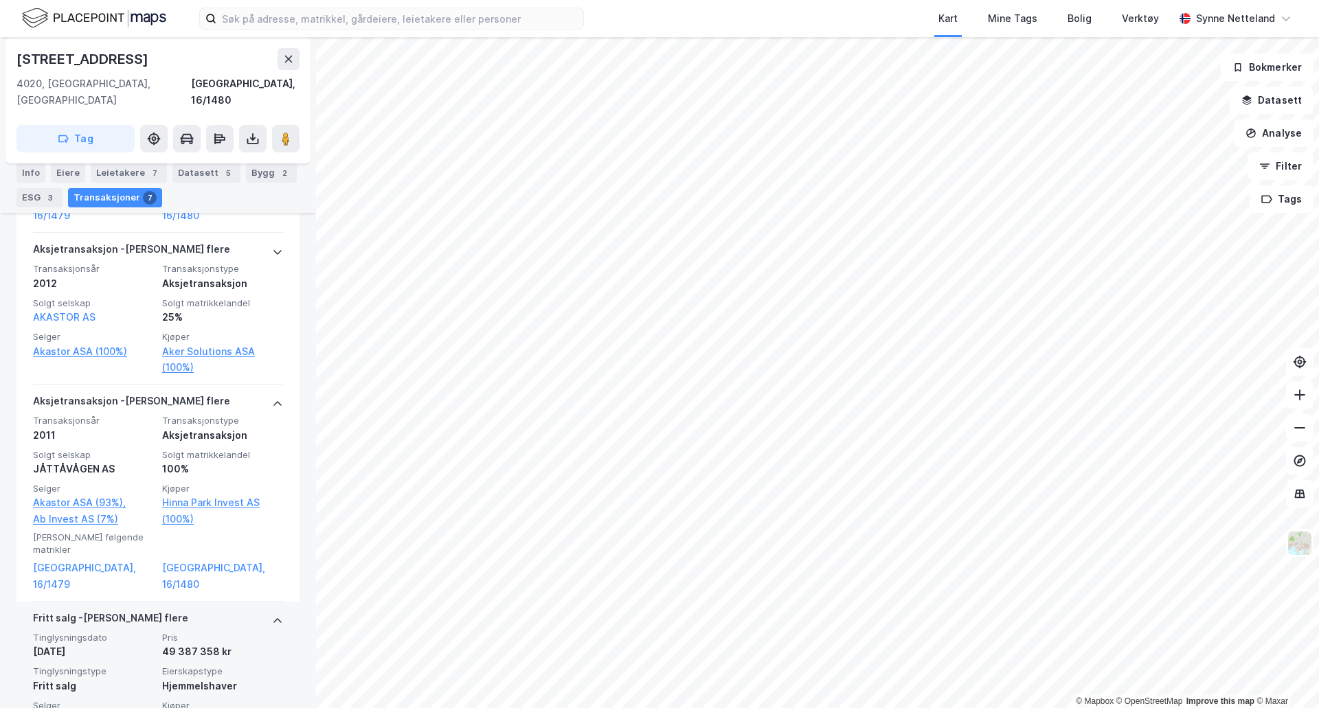
scroll to position [1188, 0]
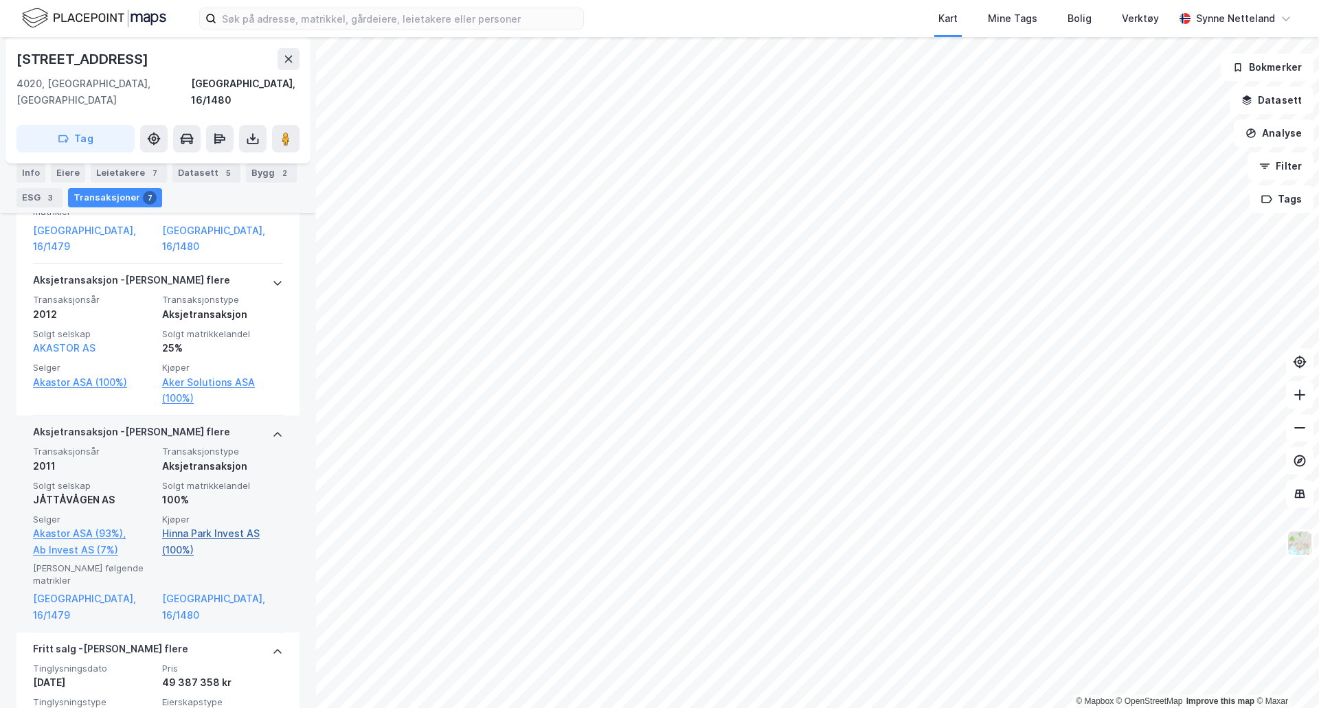
click at [221, 526] on link "Hinna Park Invest AS (100%)" at bounding box center [222, 542] width 121 height 33
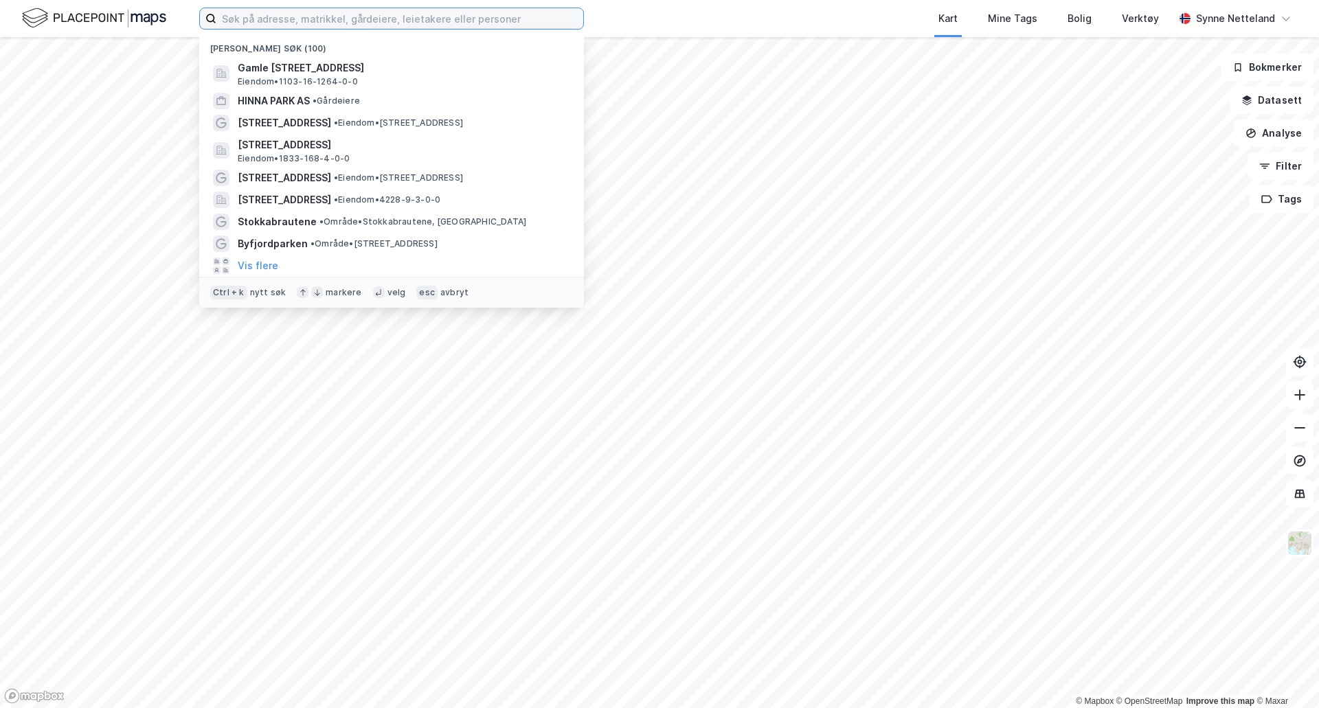
click at [300, 16] on input at bounding box center [399, 18] width 367 height 21
type input "¨10/8"
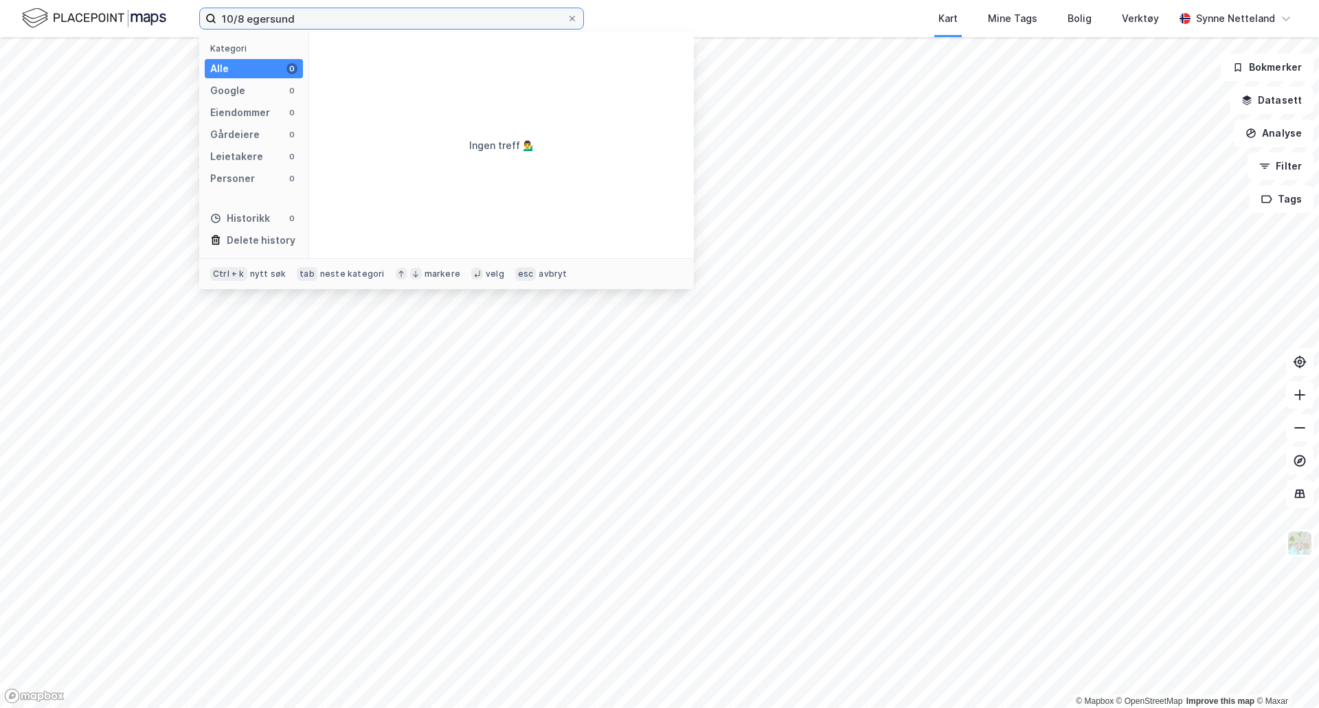
click at [258, 19] on input "10/8 egersund" at bounding box center [391, 18] width 350 height 21
type input "10/8 eigersund"
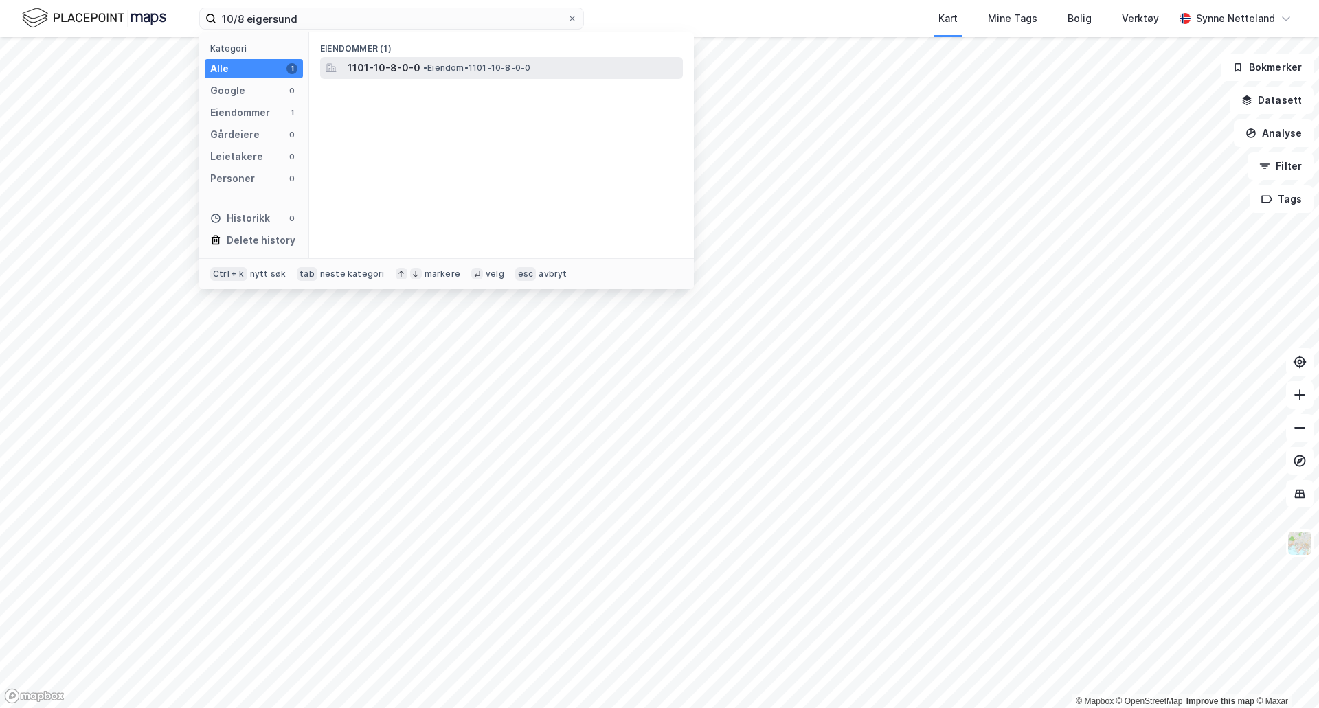
click at [545, 69] on div "1101-10-8-0-0 • Eiendom • 1101-10-8-0-0" at bounding box center [514, 68] width 332 height 16
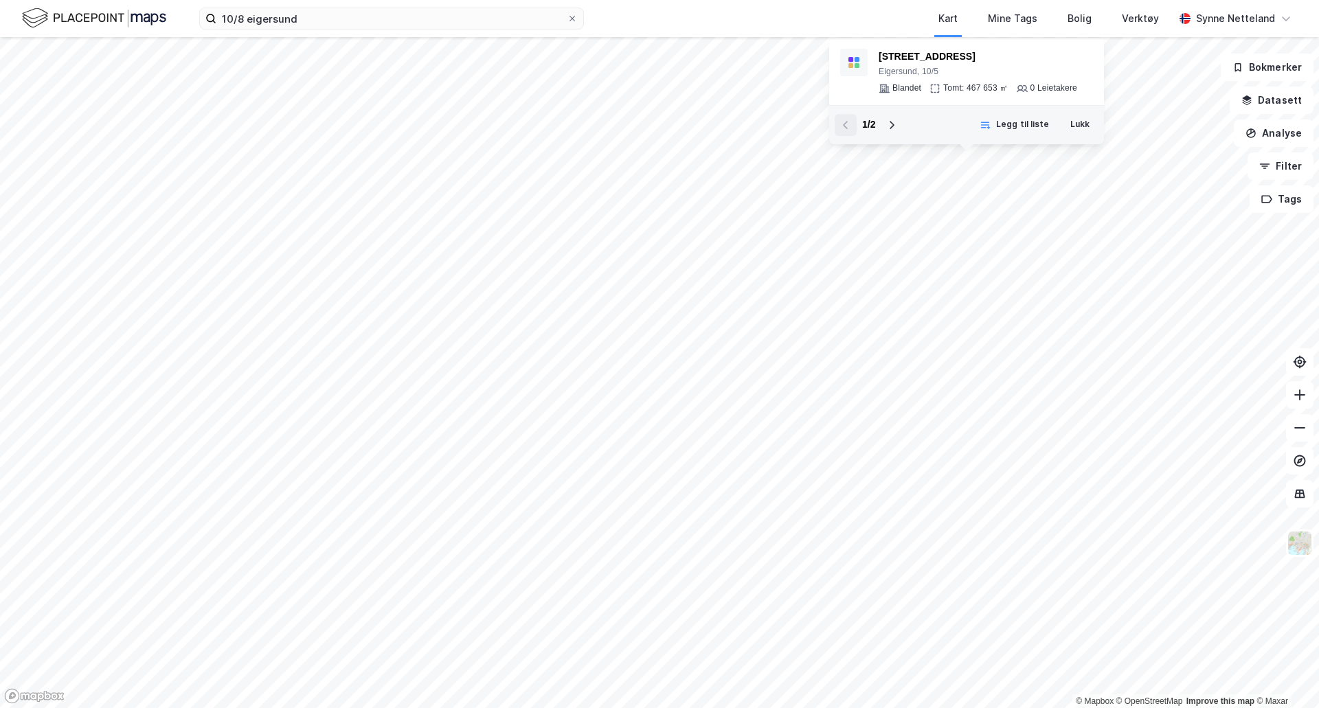
click at [904, 122] on div "1 / 2 Legg til liste Lukk" at bounding box center [966, 124] width 275 height 39
click at [896, 121] on icon at bounding box center [891, 125] width 11 height 11
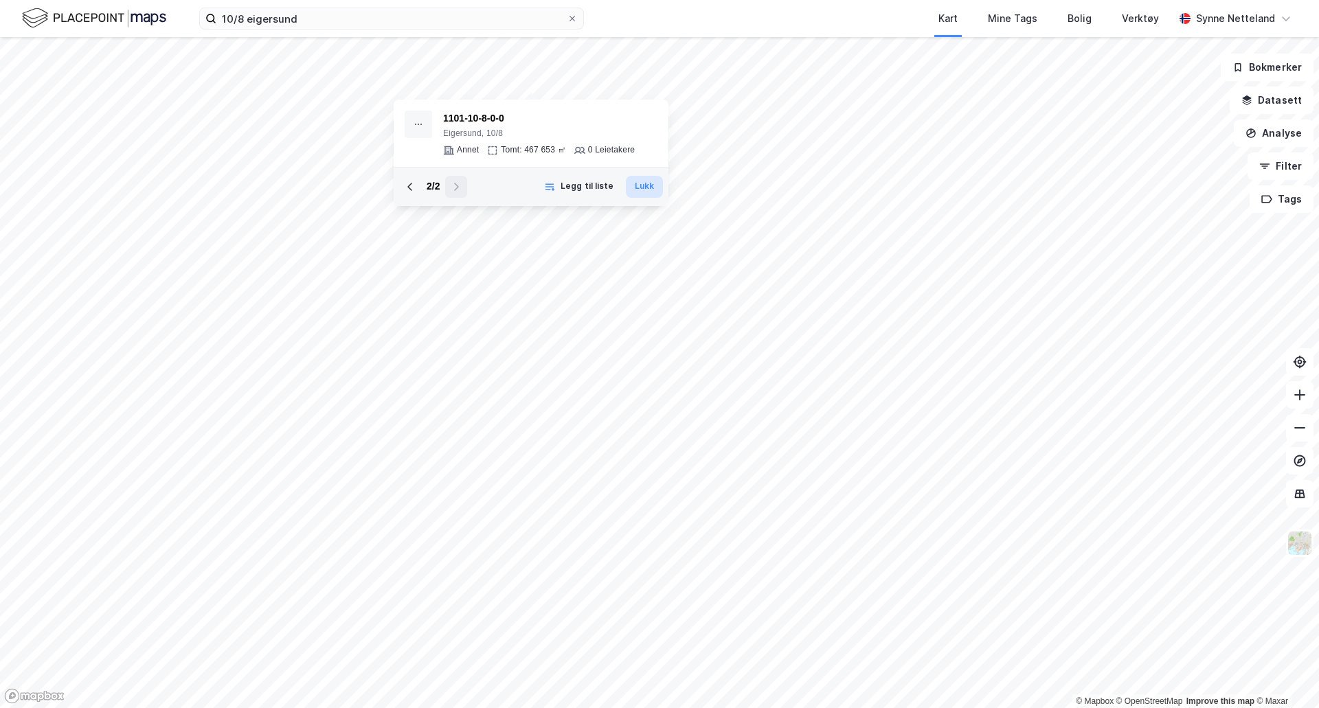
click at [642, 185] on button "Lukk" at bounding box center [644, 187] width 37 height 22
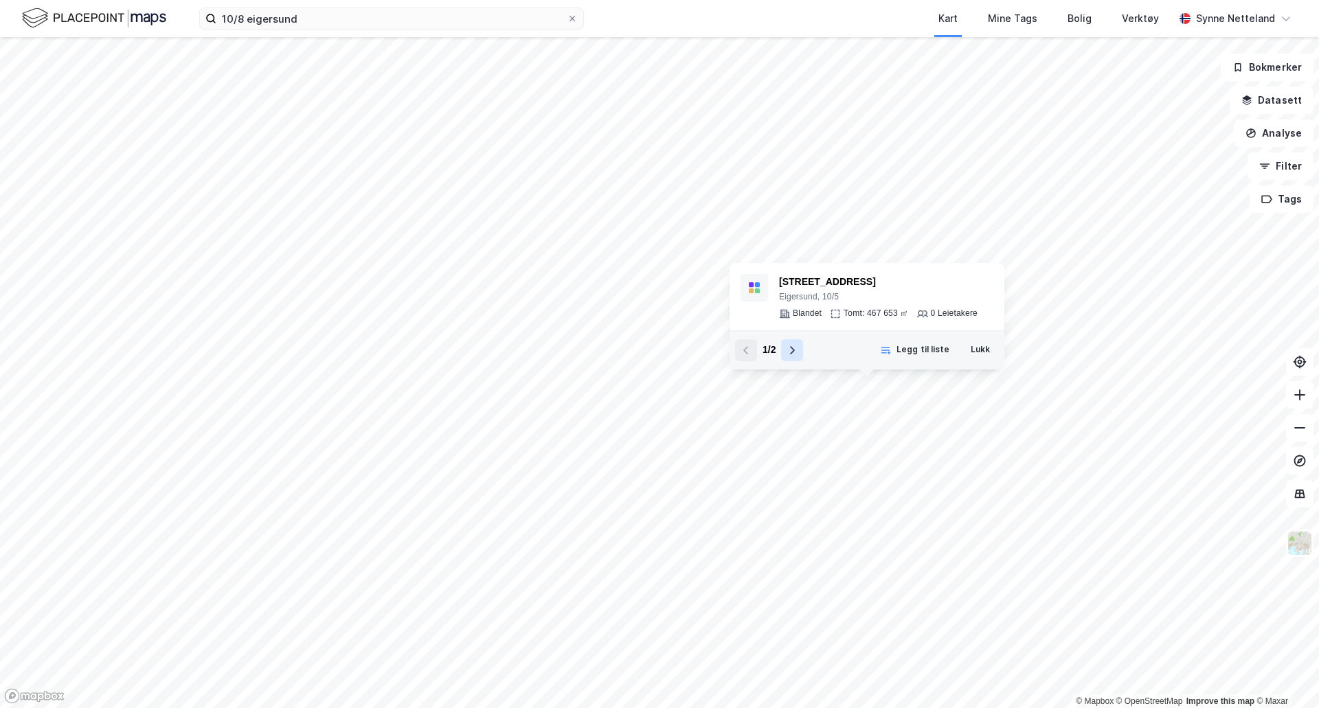
click at [795, 348] on icon at bounding box center [792, 350] width 11 height 11
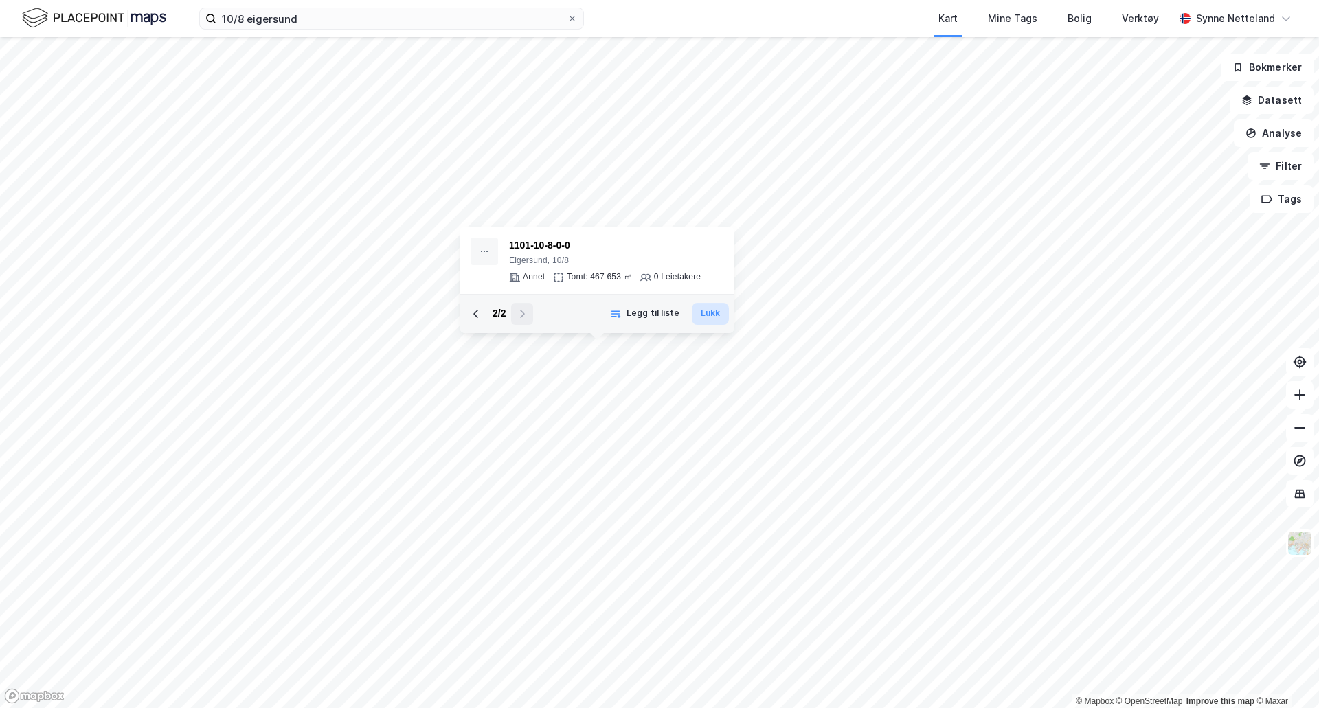
click at [723, 317] on button "Lukk" at bounding box center [710, 314] width 37 height 22
